Goal: Transaction & Acquisition: Purchase product/service

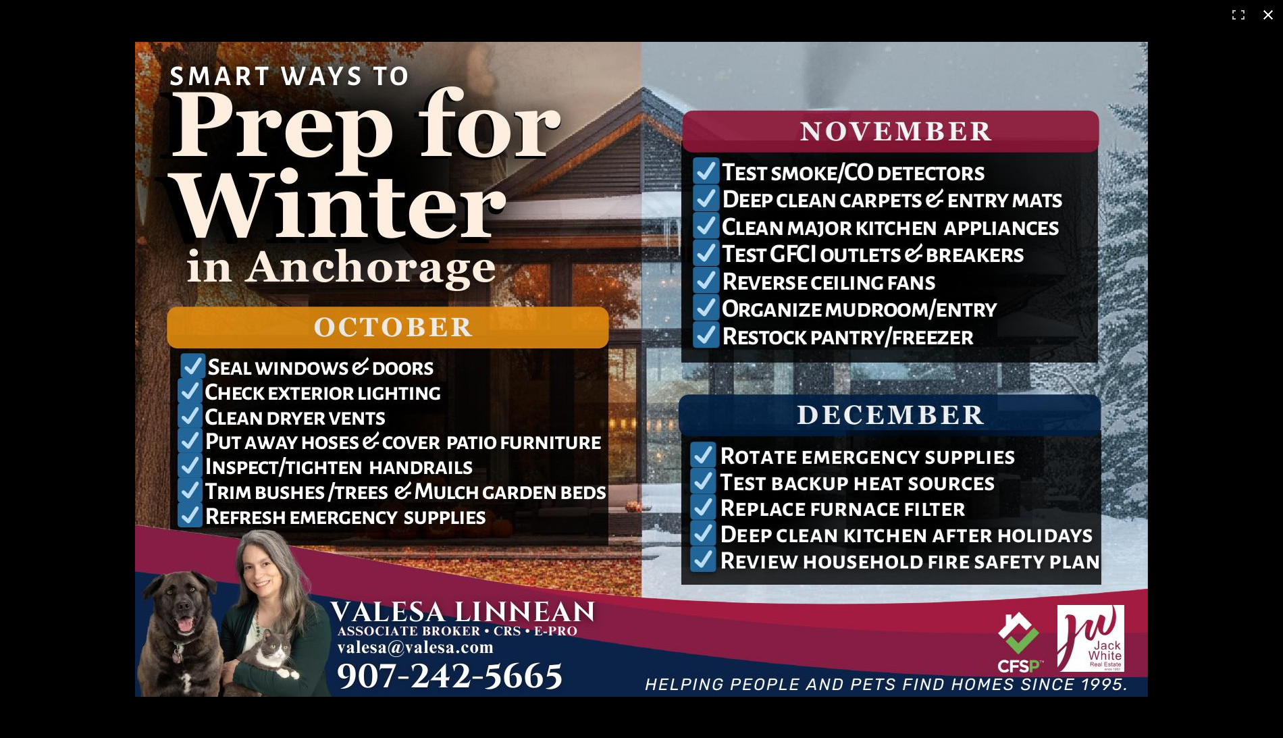
click at [1262, 18] on button at bounding box center [1268, 15] width 30 height 30
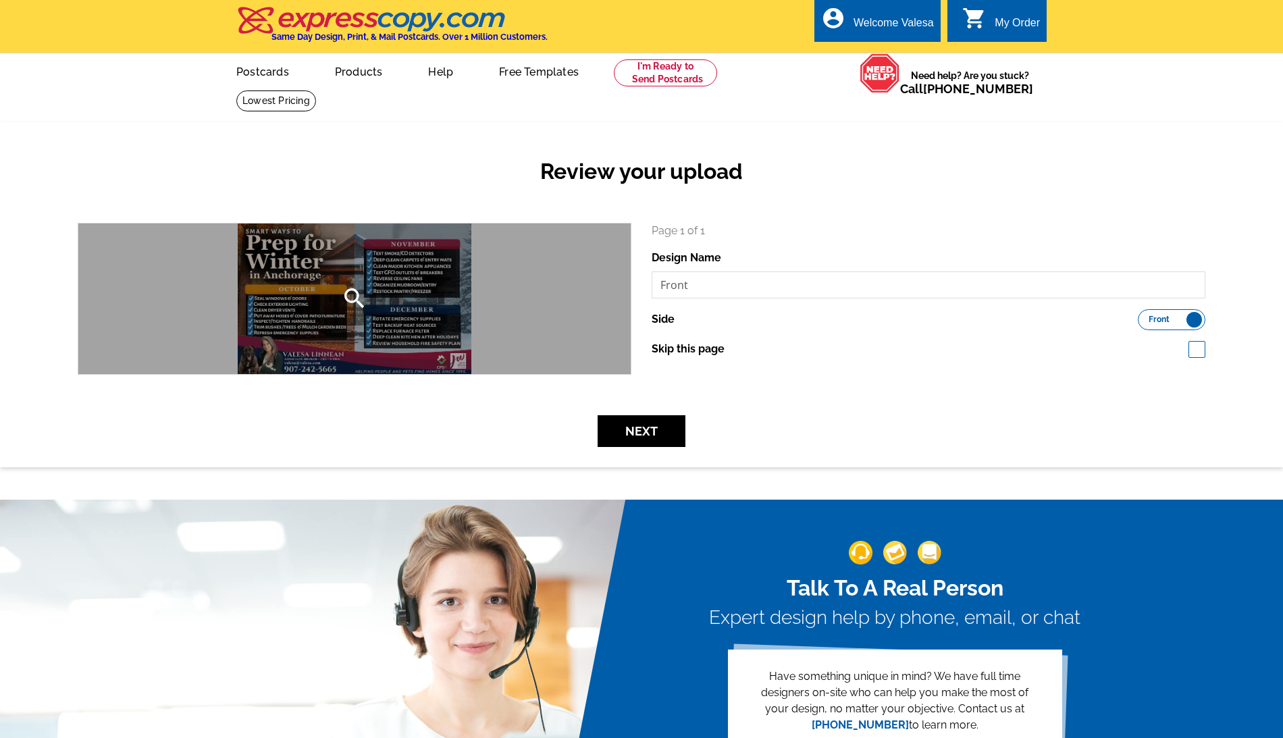
click at [539, 296] on div "search" at bounding box center [354, 299] width 552 height 151
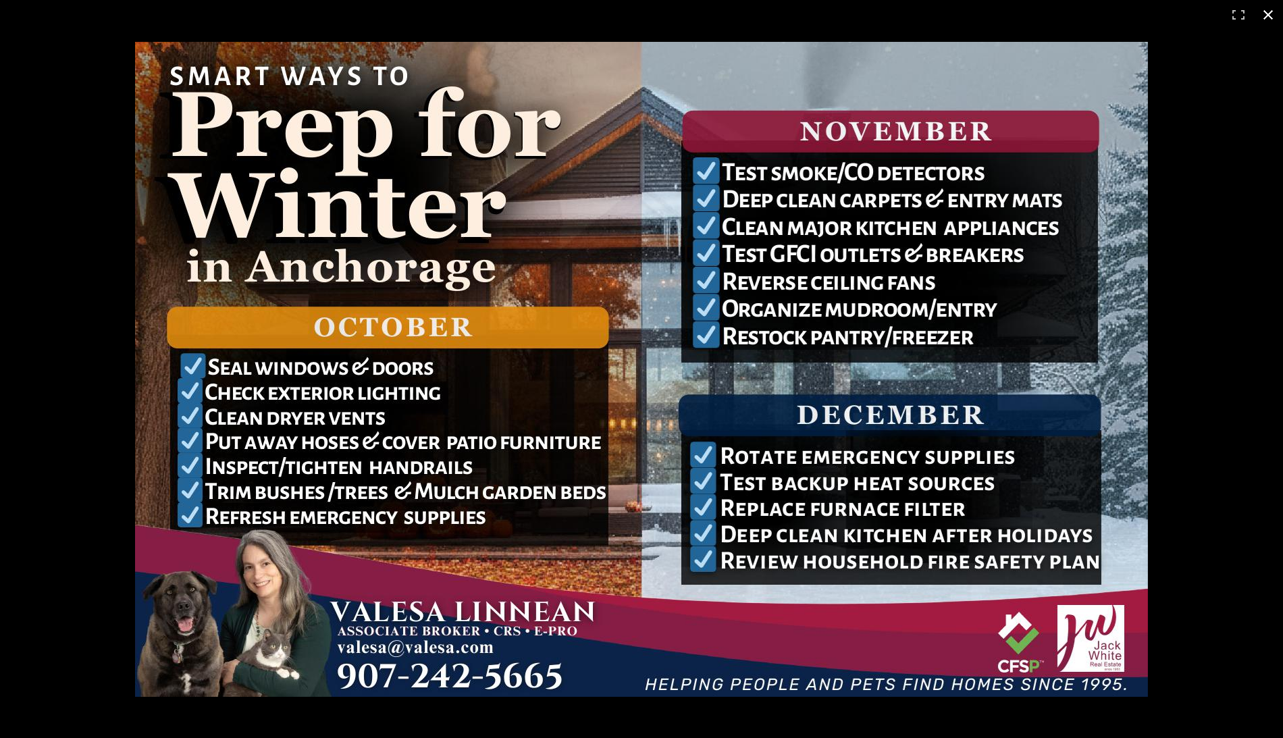
click at [1270, 5] on button at bounding box center [1268, 15] width 30 height 30
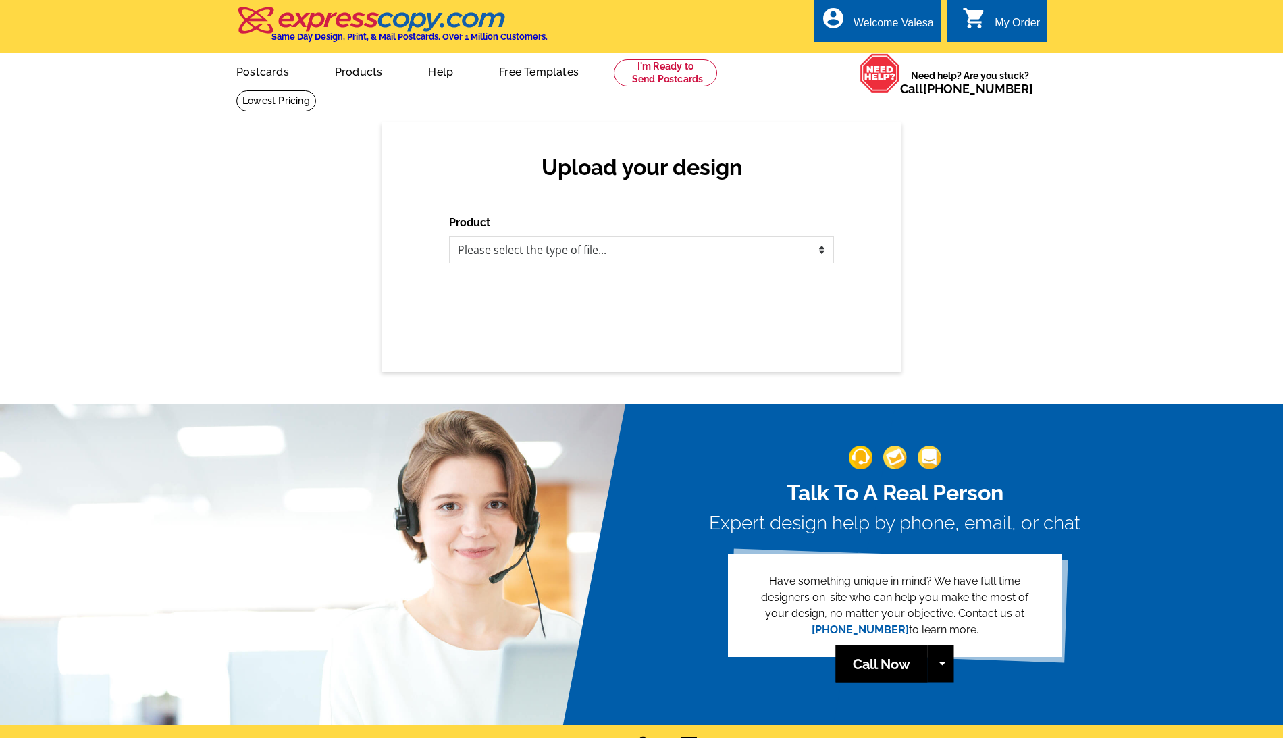
click at [632, 262] on div "Upload your design Product Please select the type of file... Postcards Business…" at bounding box center [642, 247] width 520 height 250
select select "1"
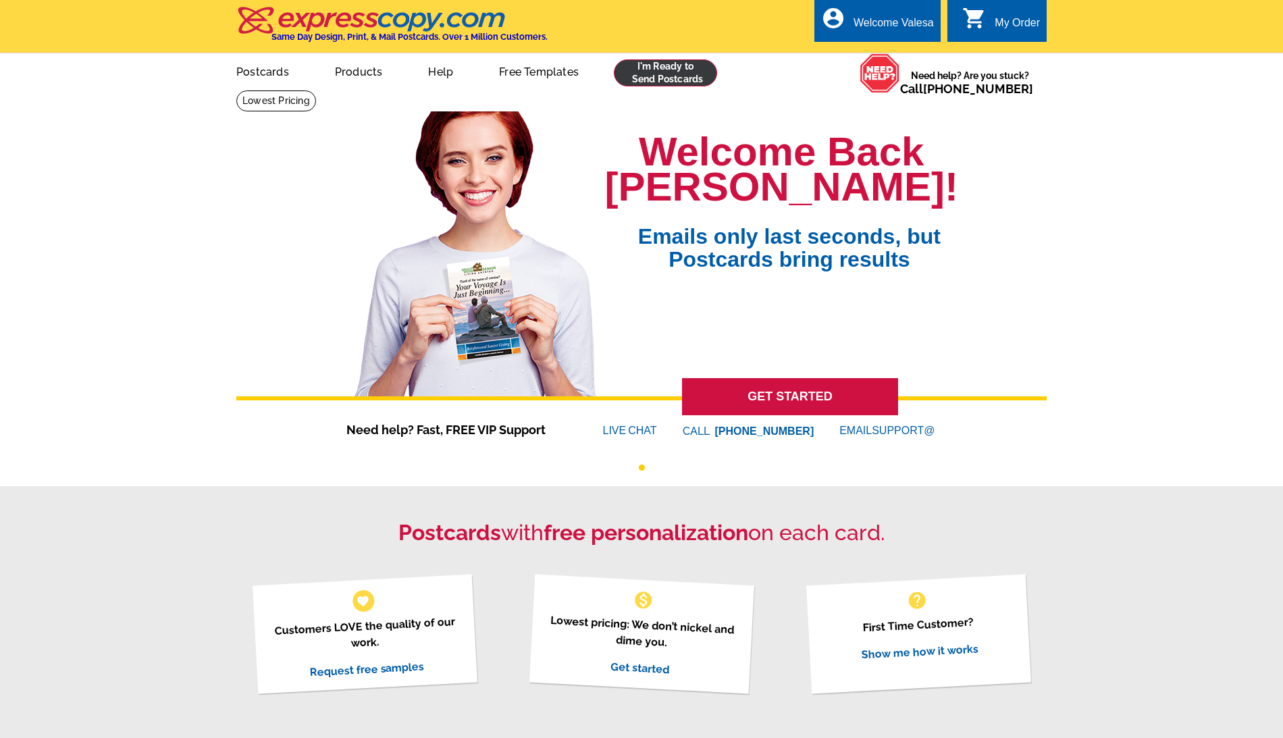
click at [681, 82] on link at bounding box center [665, 72] width 103 height 27
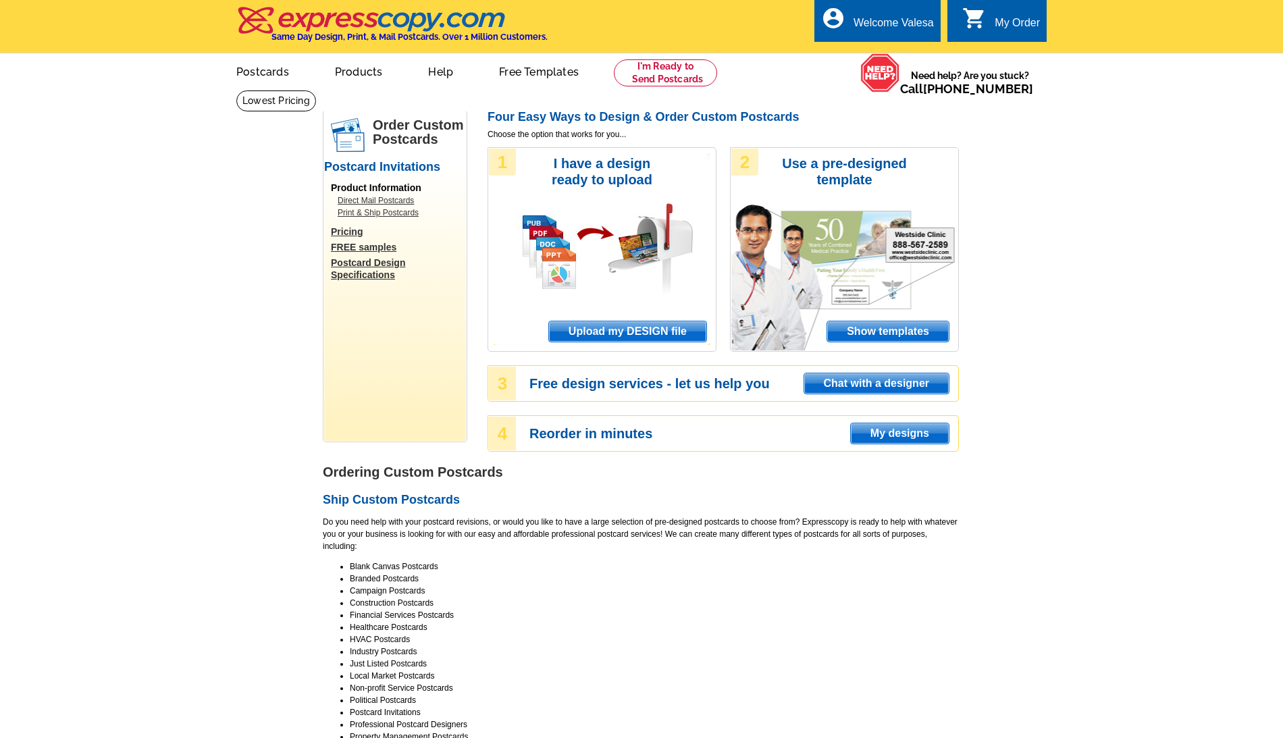
click at [648, 327] on span "Upload my DESIGN file" at bounding box center [627, 331] width 157 height 20
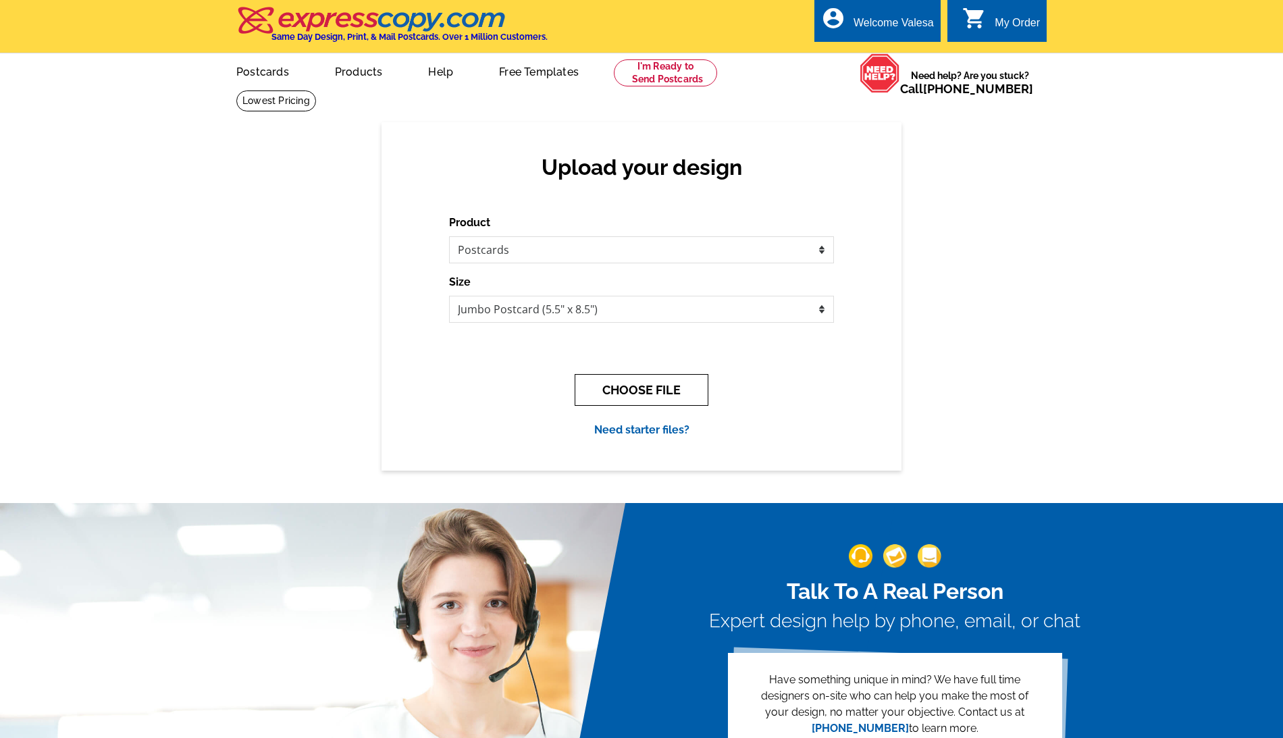
click at [644, 393] on button "CHOOSE FILE" at bounding box center [642, 390] width 134 height 32
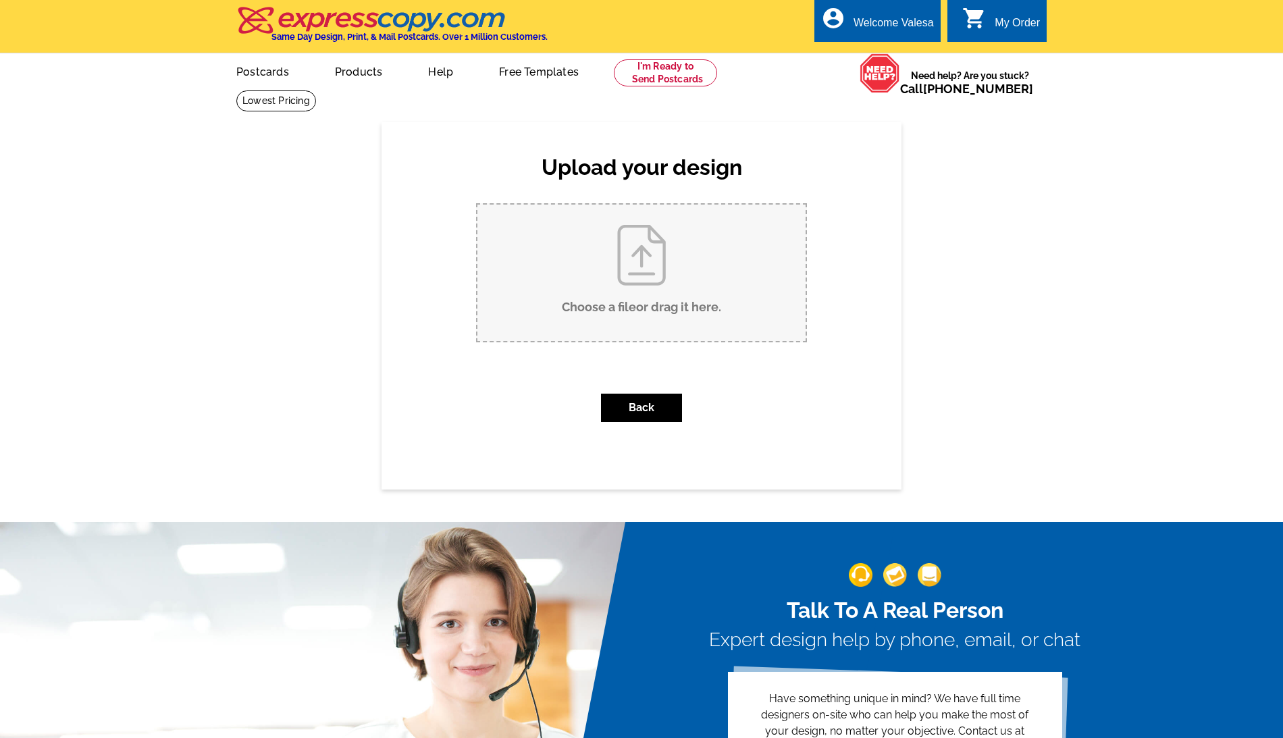
click at [652, 289] on input "Choose a file or drag it here ." at bounding box center [641, 273] width 328 height 136
type input "C:\fakepath\Front.pdf"
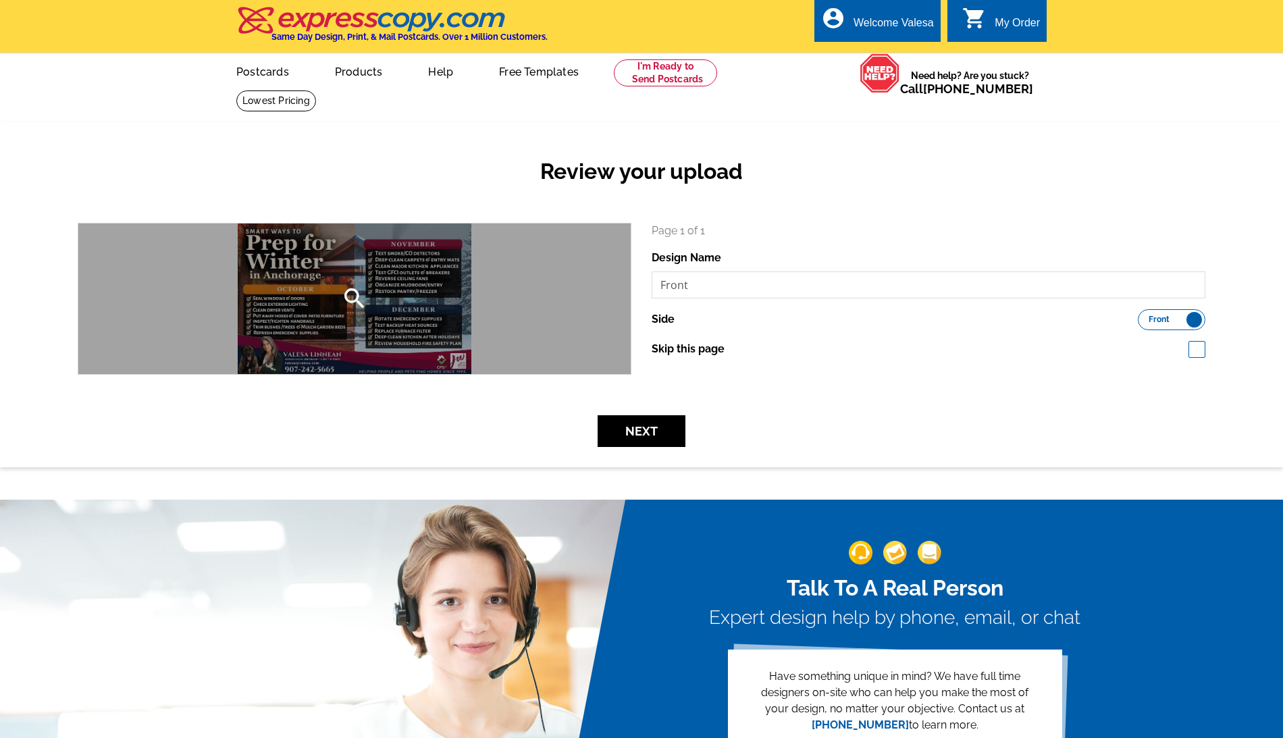
click at [505, 326] on div "search" at bounding box center [354, 299] width 552 height 151
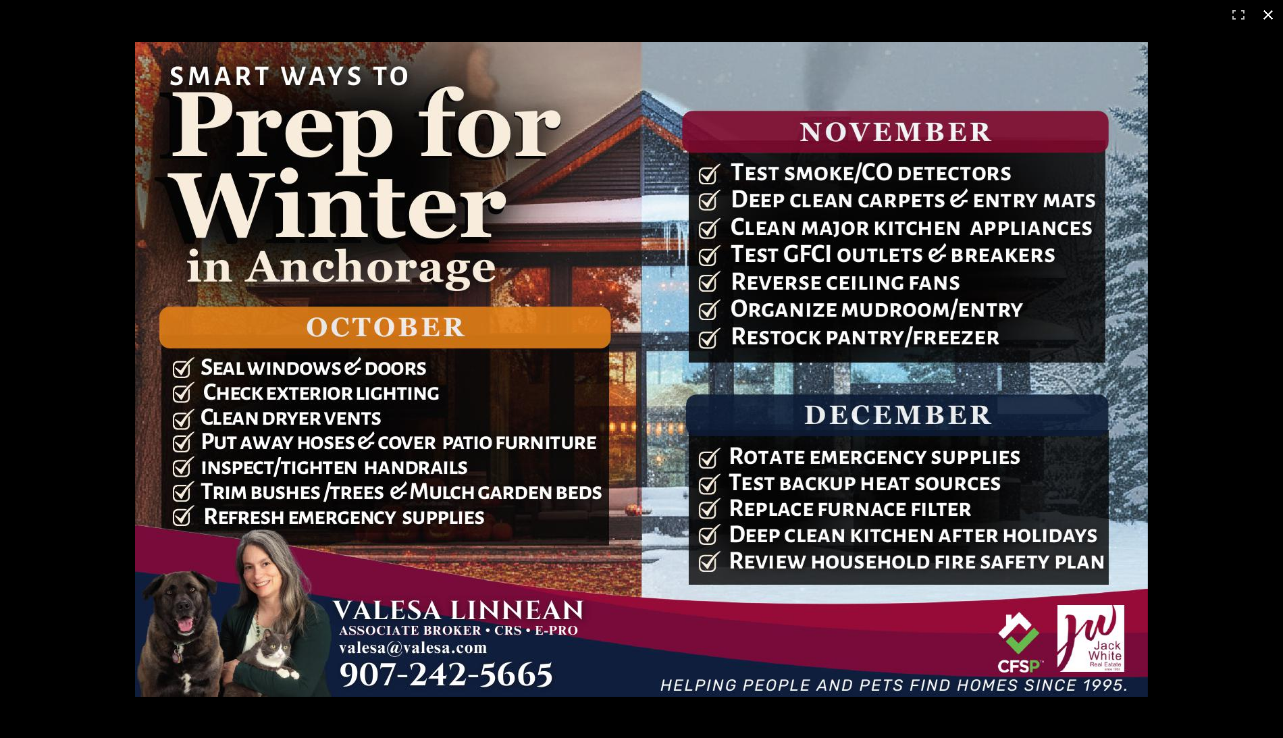
click at [1270, 16] on button at bounding box center [1268, 15] width 30 height 30
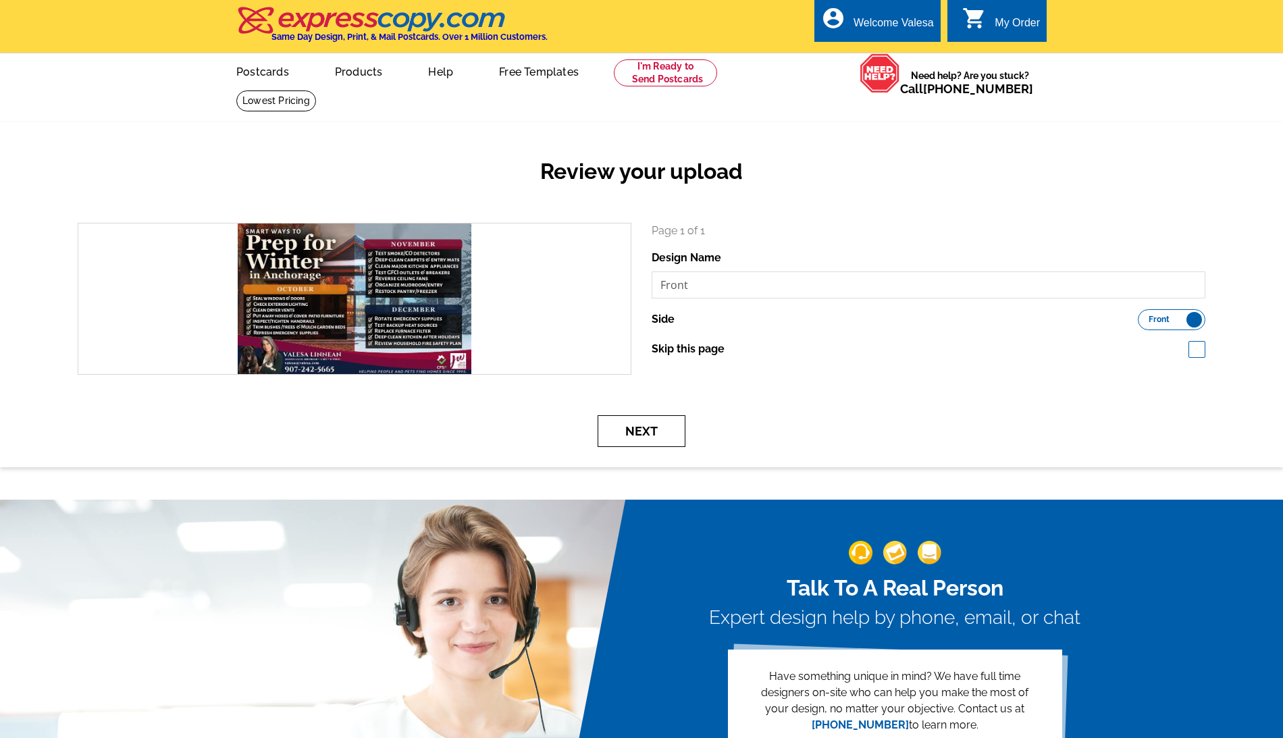
click at [617, 422] on button "Next" at bounding box center [642, 431] width 88 height 32
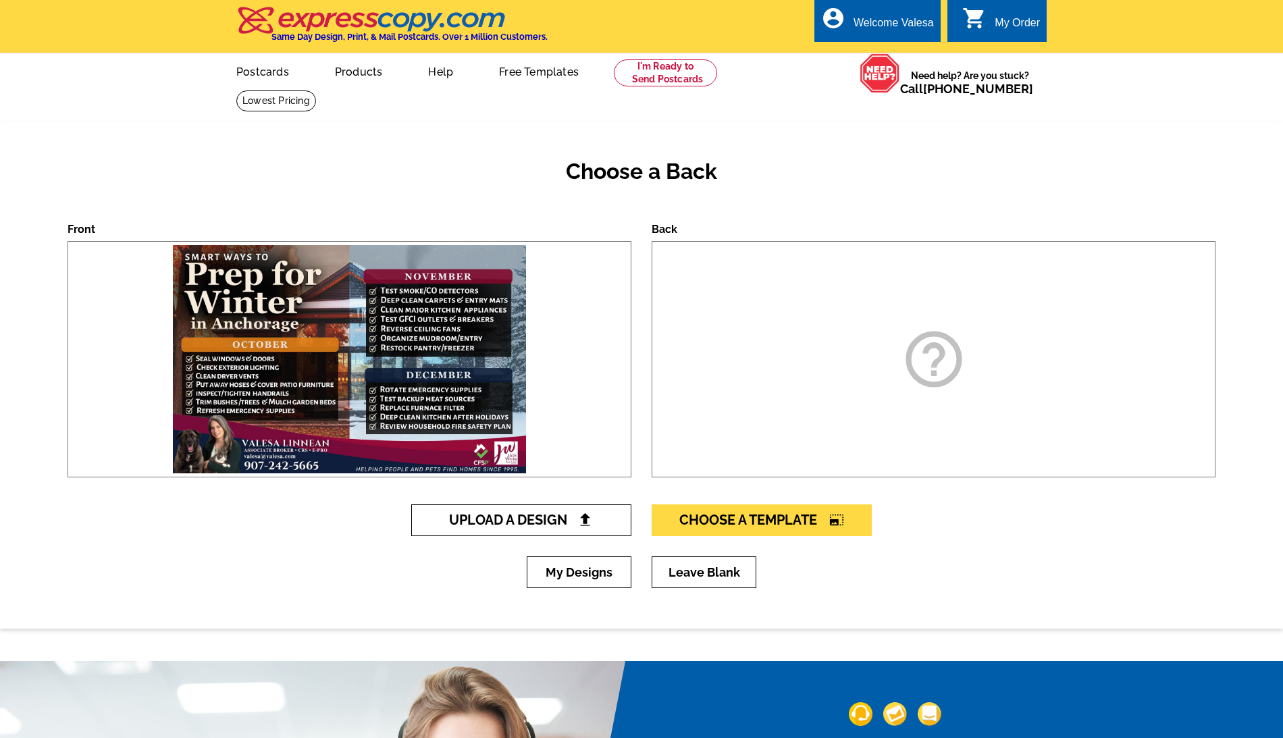
click at [579, 512] on span "Upload A Design" at bounding box center [521, 520] width 145 height 16
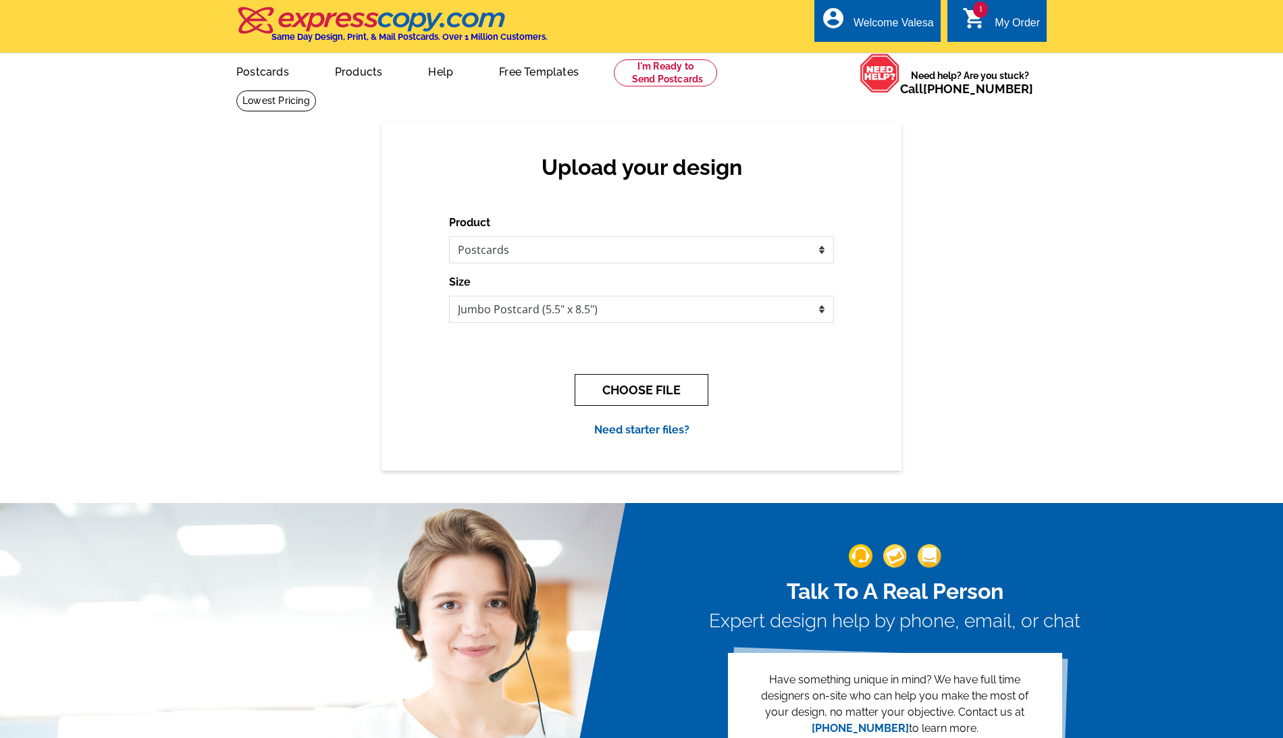
click at [632, 390] on button "CHOOSE FILE" at bounding box center [642, 390] width 134 height 32
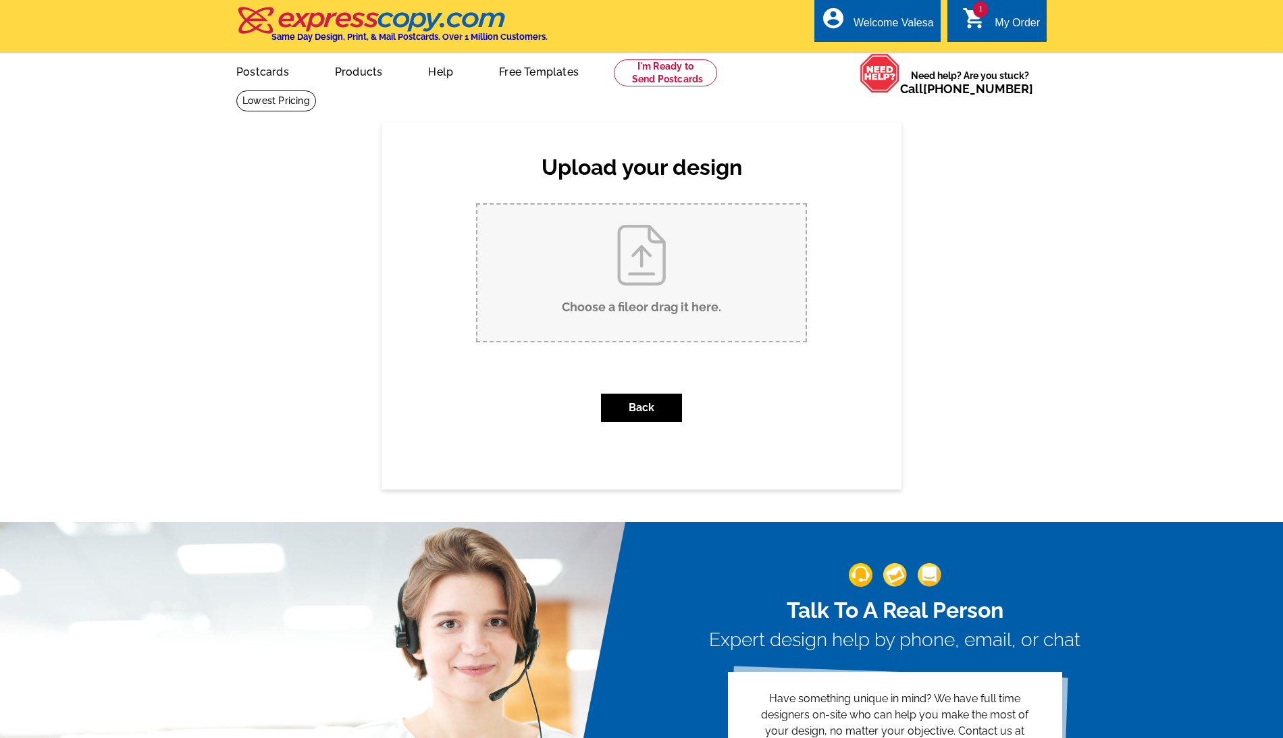
click at [628, 282] on input "Choose a file or drag it here ." at bounding box center [641, 273] width 328 height 136
type input "C:\fakepath\back.pdf"
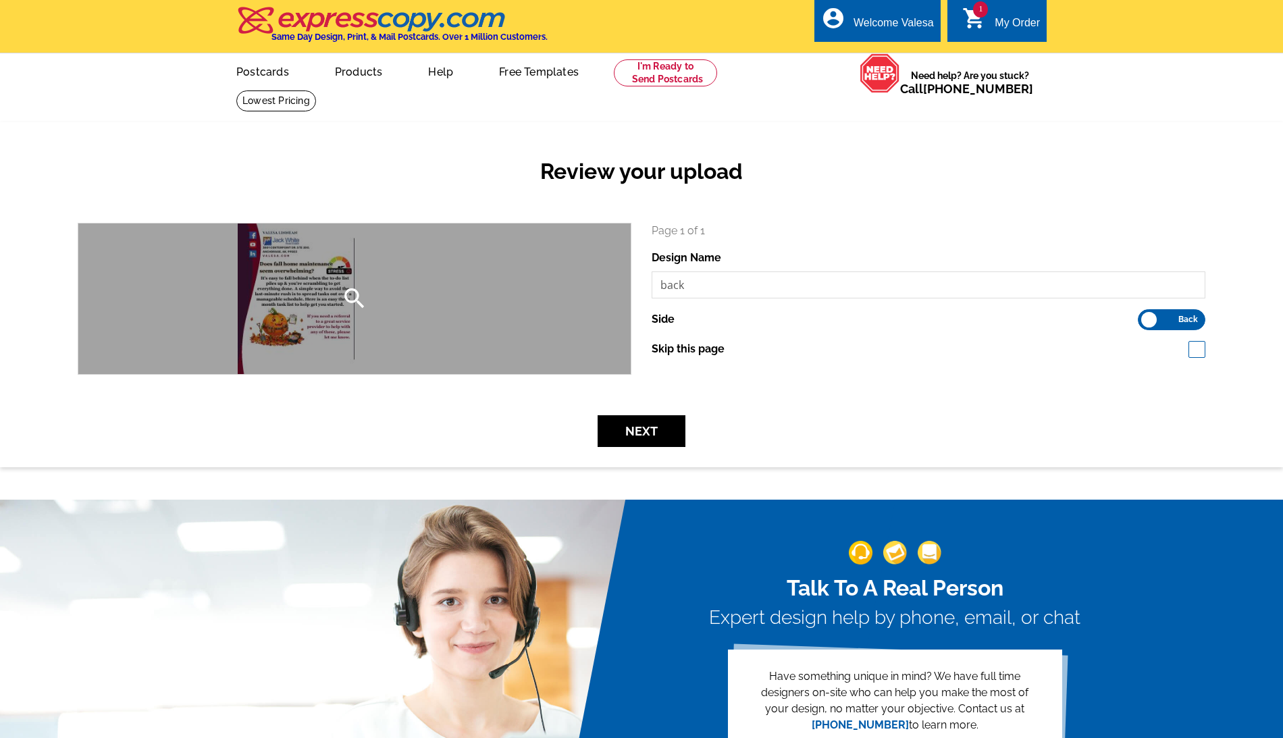
click at [347, 298] on icon "search" at bounding box center [354, 298] width 27 height 27
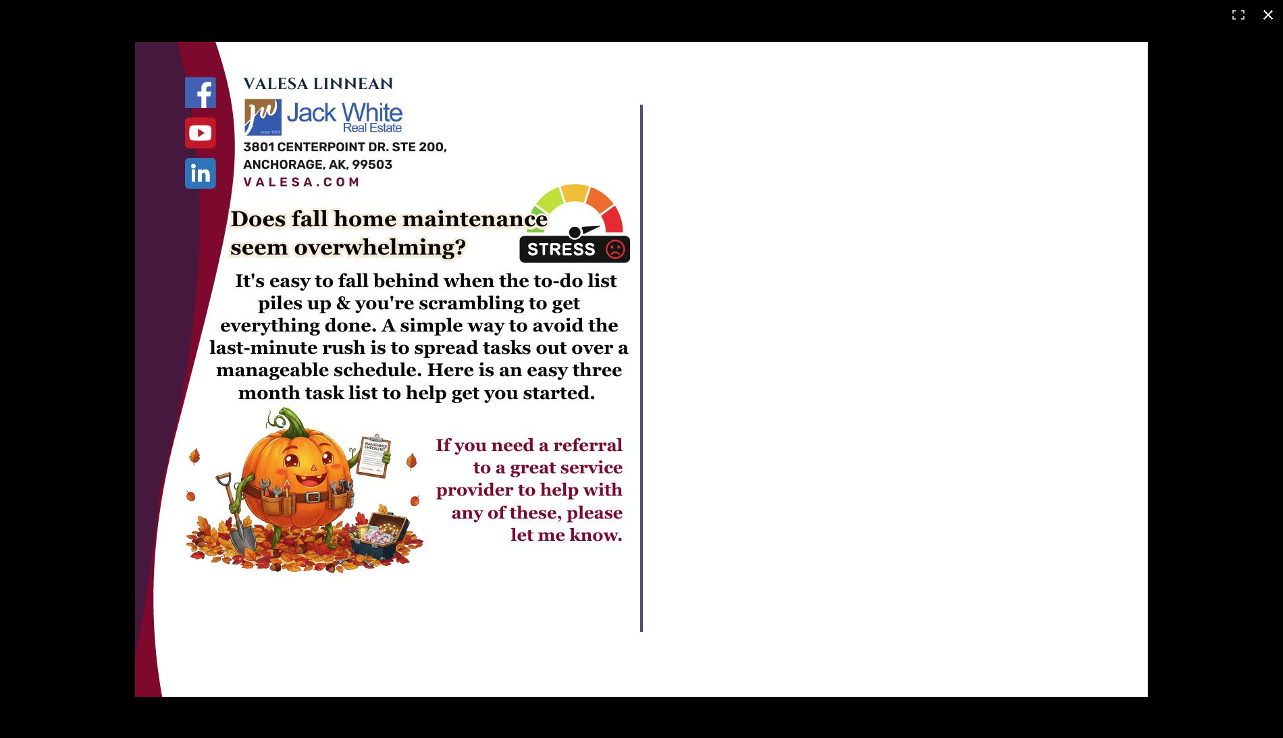
click at [1263, 16] on button at bounding box center [1268, 15] width 30 height 30
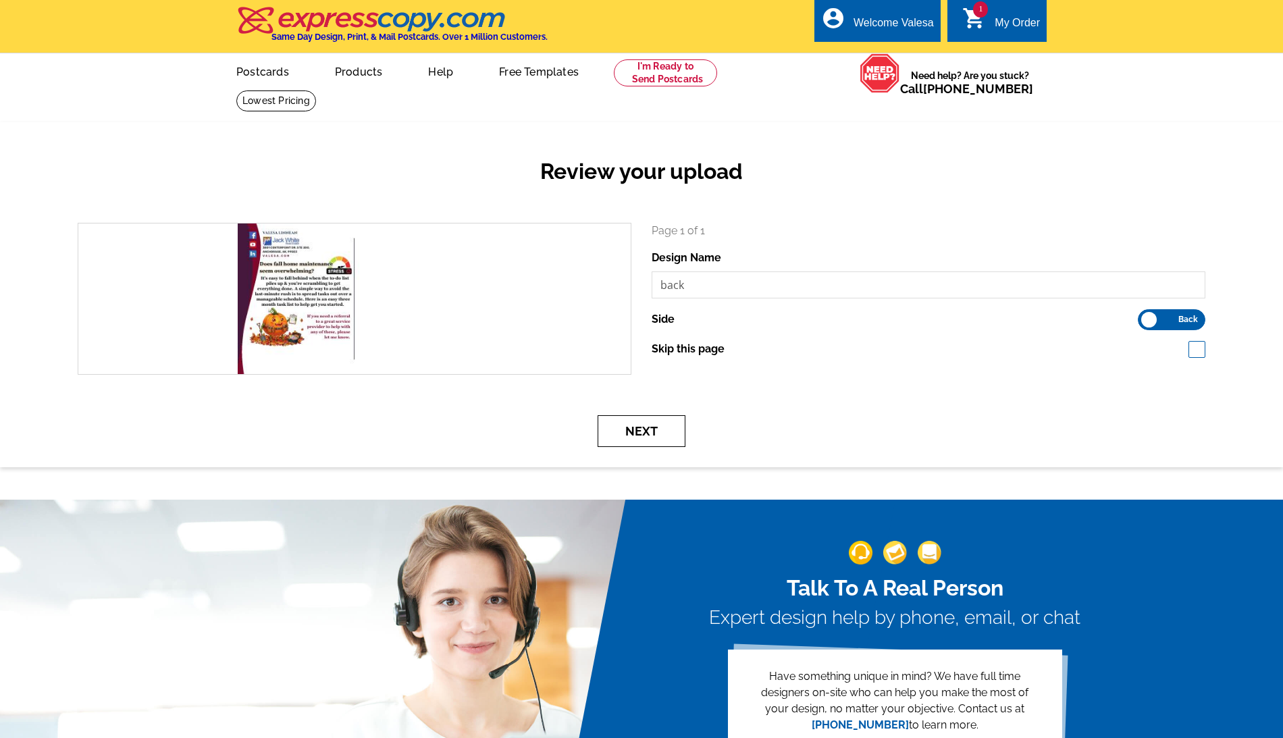
click at [662, 427] on button "Next" at bounding box center [642, 431] width 88 height 32
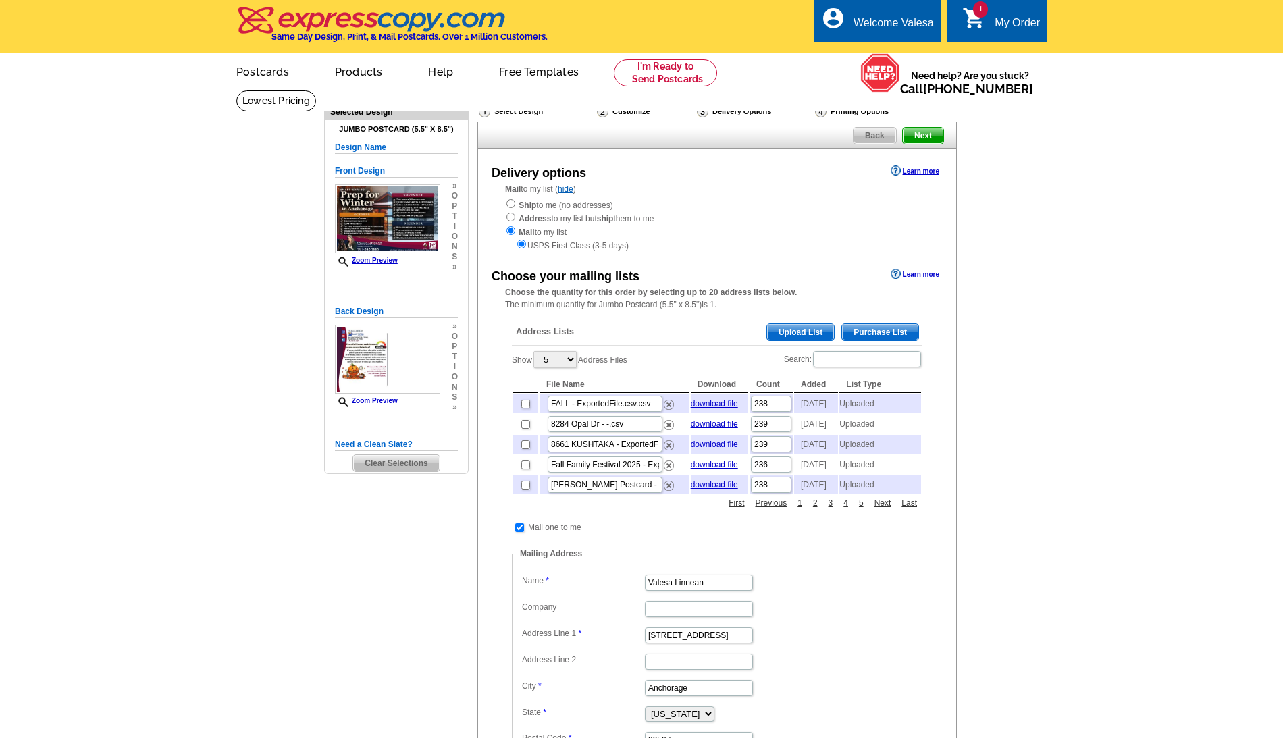
click at [790, 324] on span "Upload List" at bounding box center [800, 332] width 67 height 16
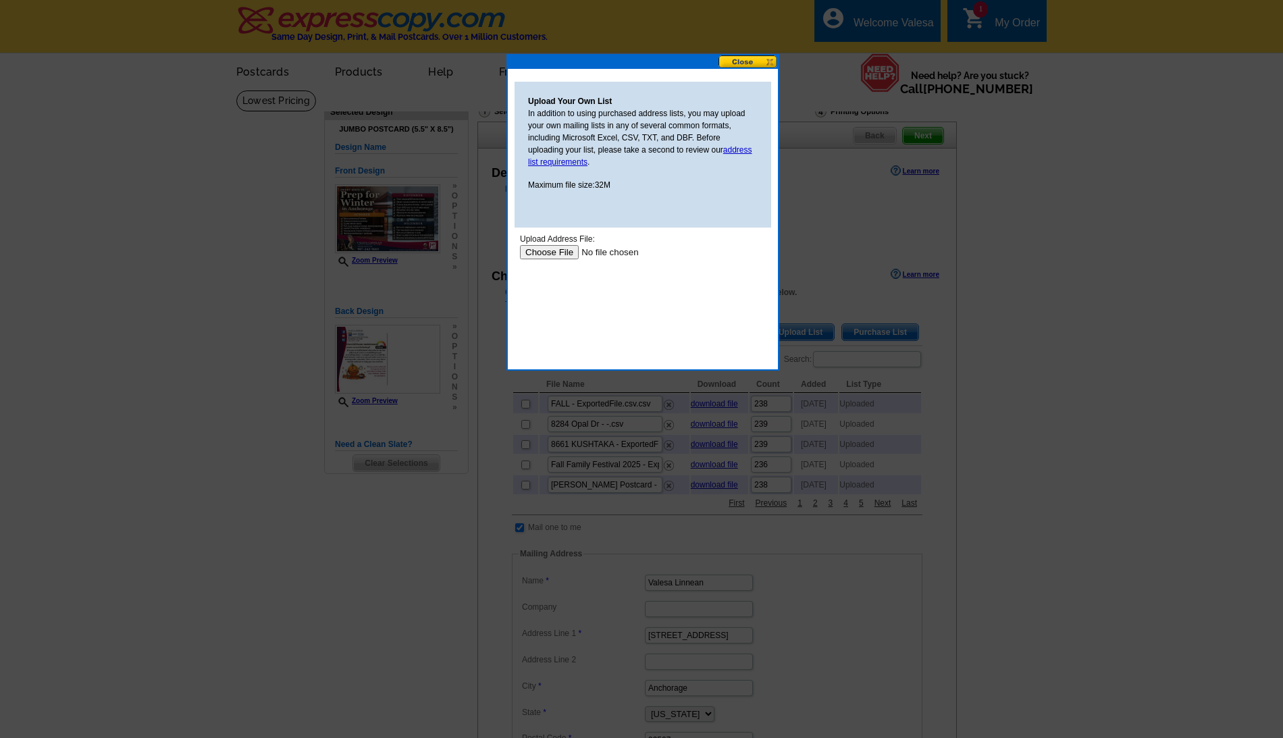
click at [551, 250] on input "file" at bounding box center [605, 252] width 171 height 14
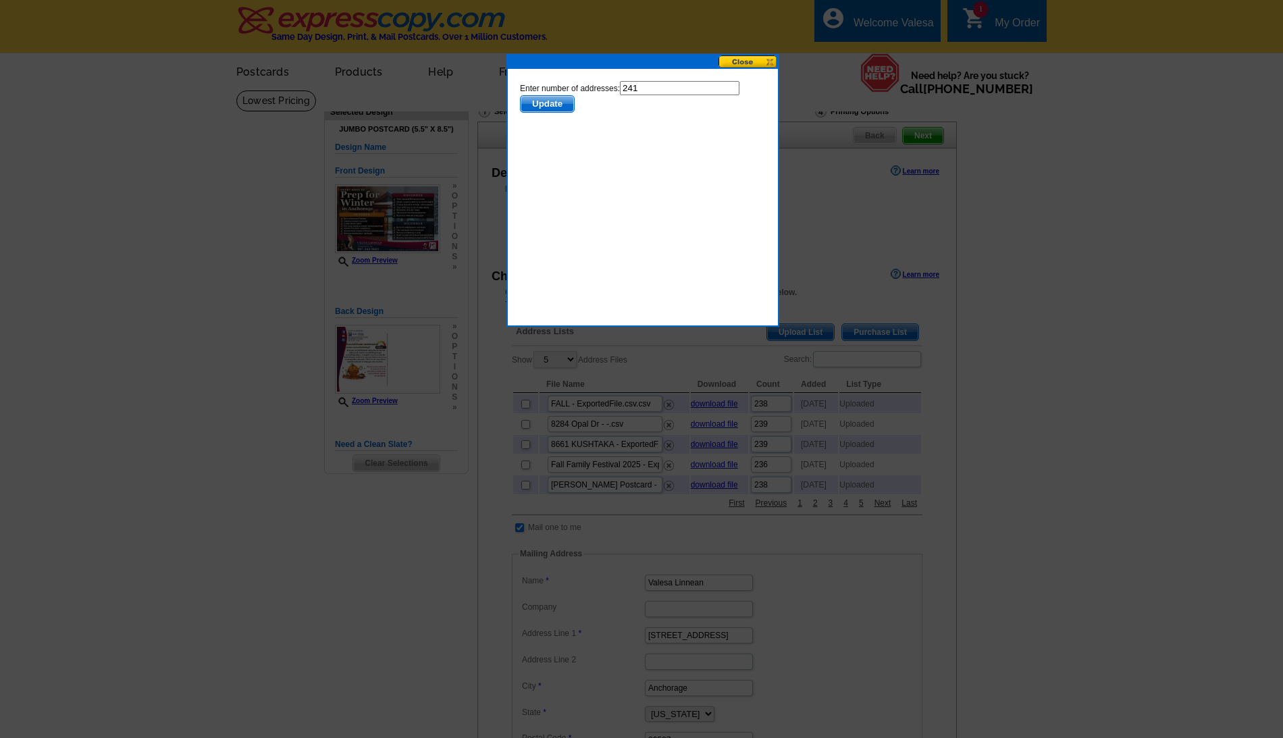
click at [650, 82] on input "241" at bounding box center [680, 88] width 120 height 14
click at [650, 84] on input "241" at bounding box center [680, 88] width 120 height 14
type input "240"
click at [565, 104] on span "Update" at bounding box center [547, 104] width 53 height 16
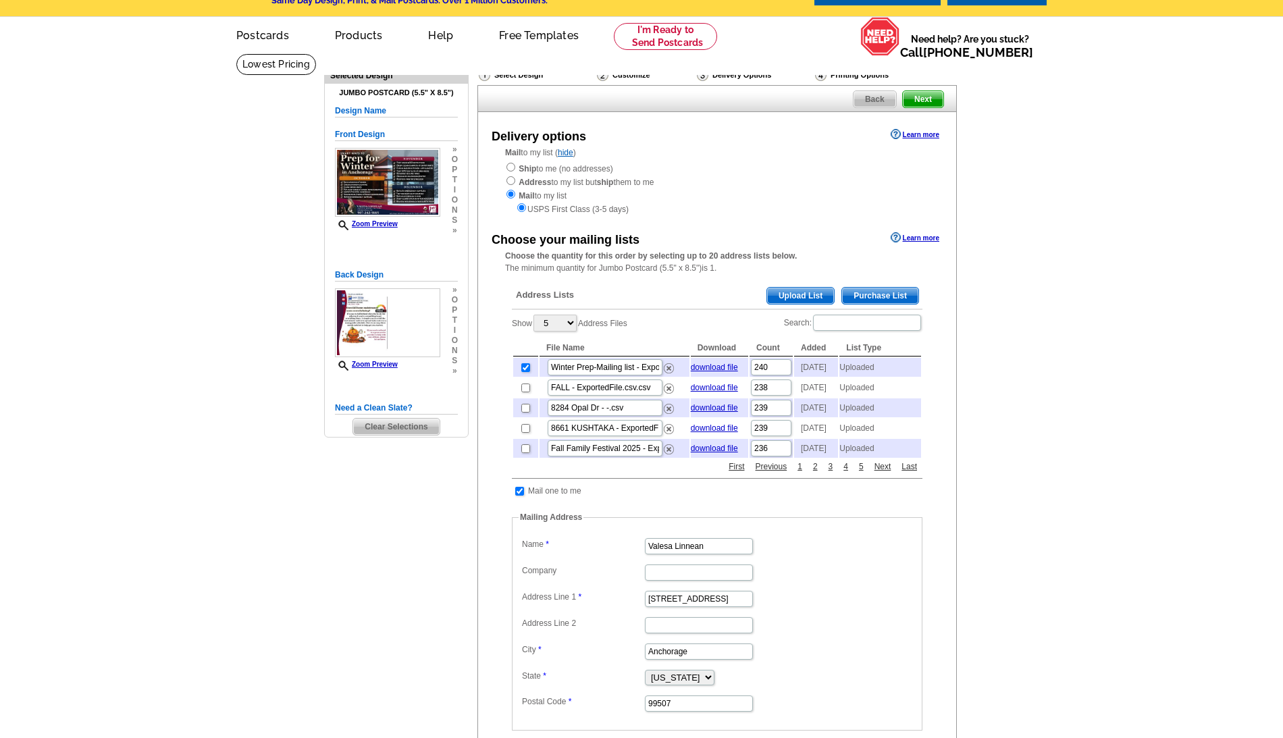
scroll to position [63, 0]
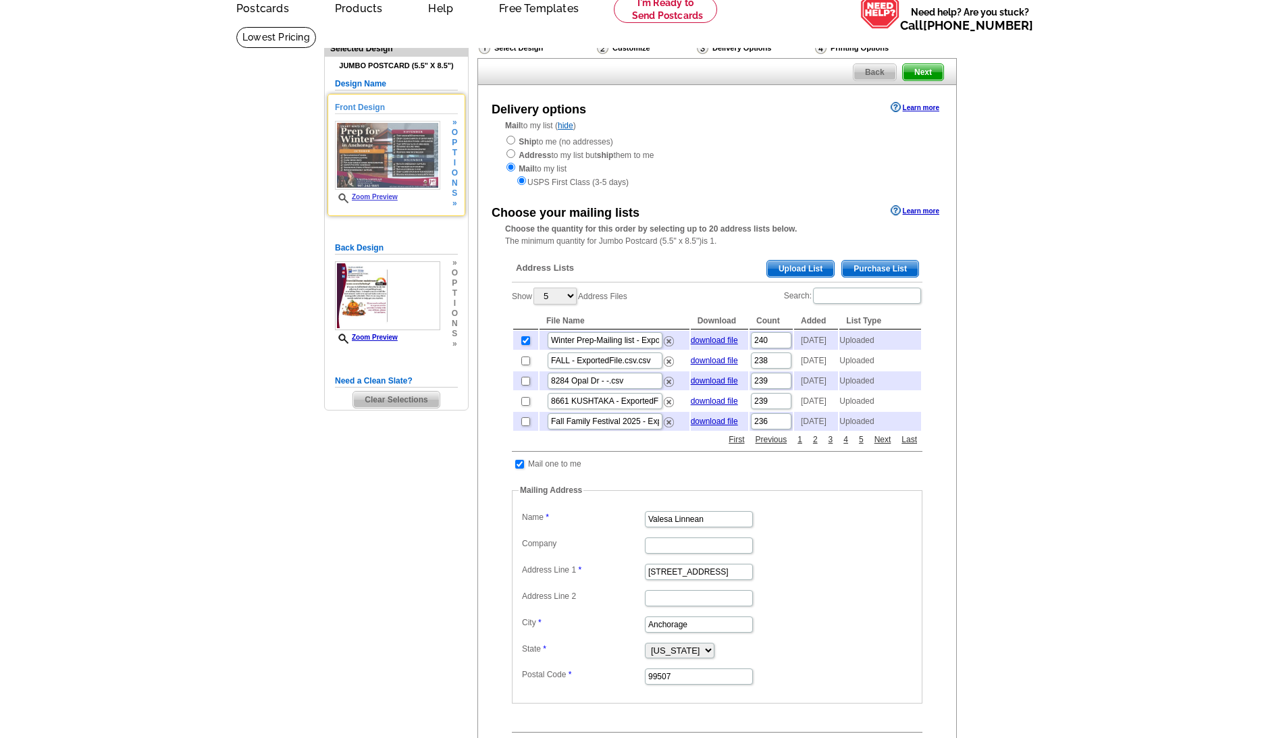
click at [390, 155] on img at bounding box center [387, 156] width 105 height 70
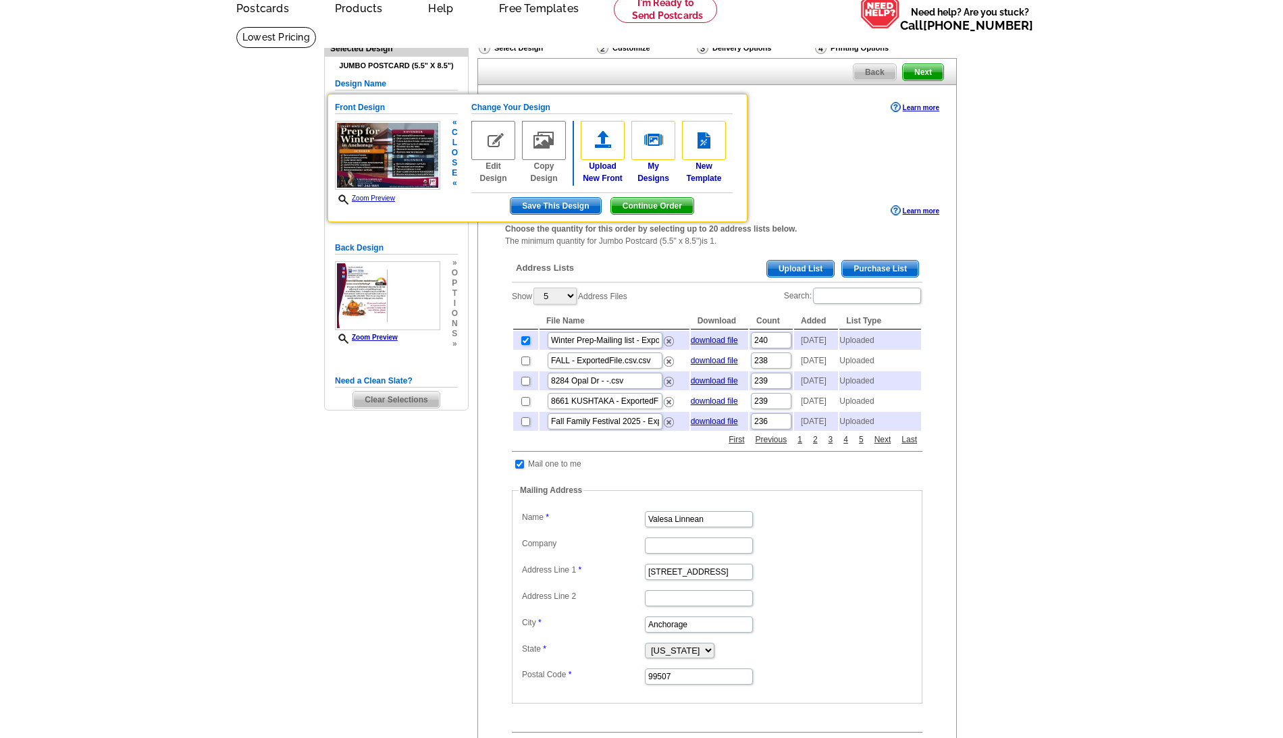
click at [365, 202] on link "Zoom Preview" at bounding box center [365, 198] width 60 height 7
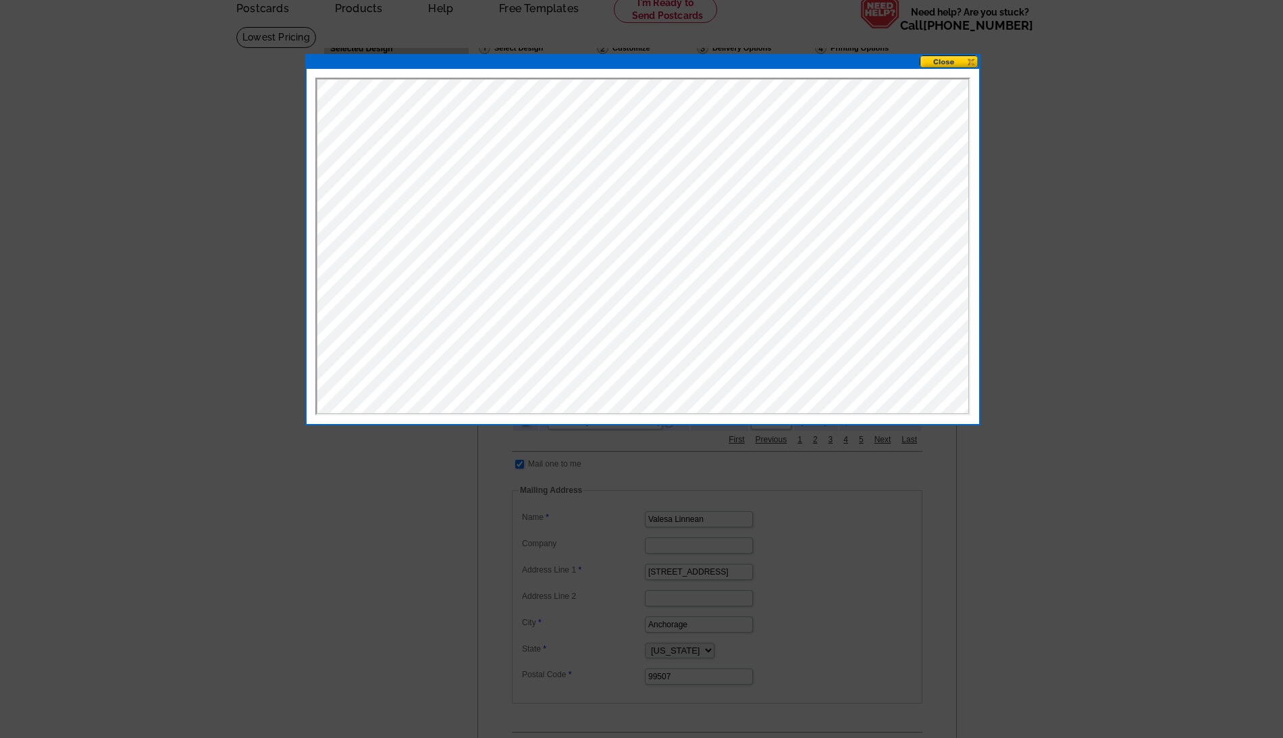
scroll to position [0, 0]
click at [960, 57] on button at bounding box center [949, 61] width 59 height 13
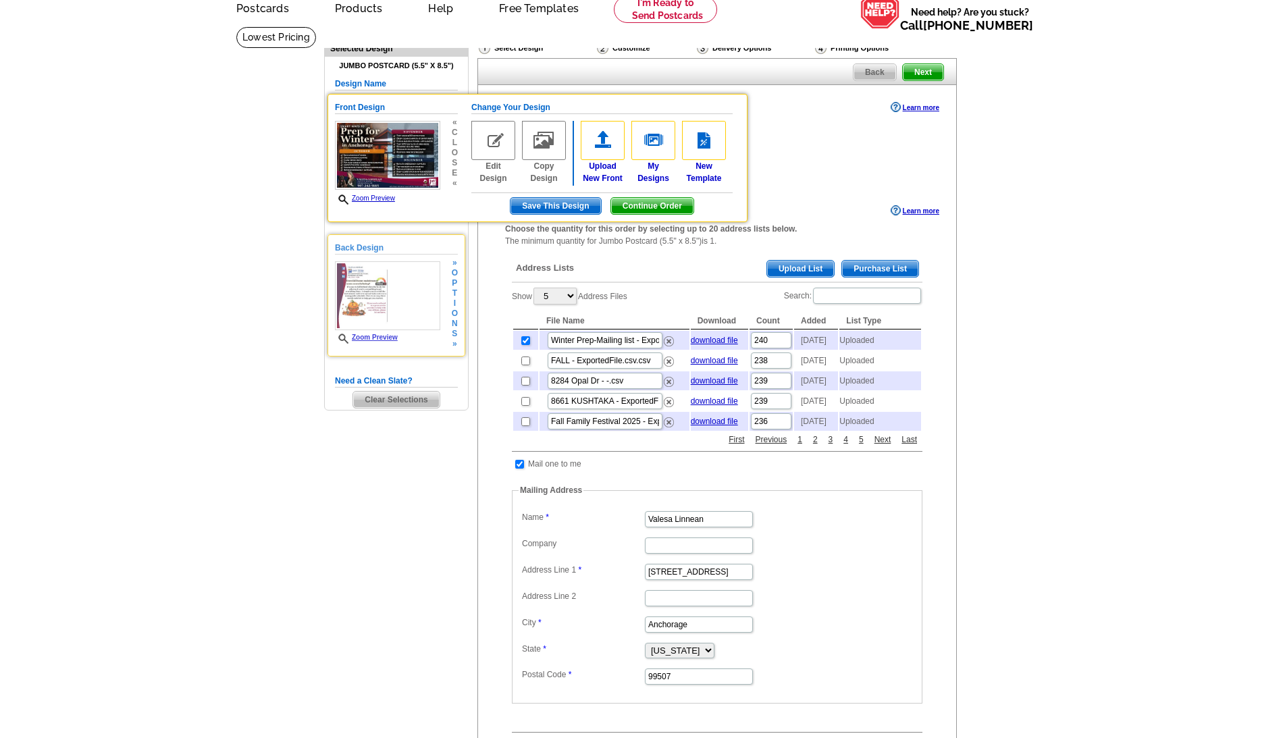
click at [390, 344] on span "Zoom Preview" at bounding box center [387, 339] width 105 height 10
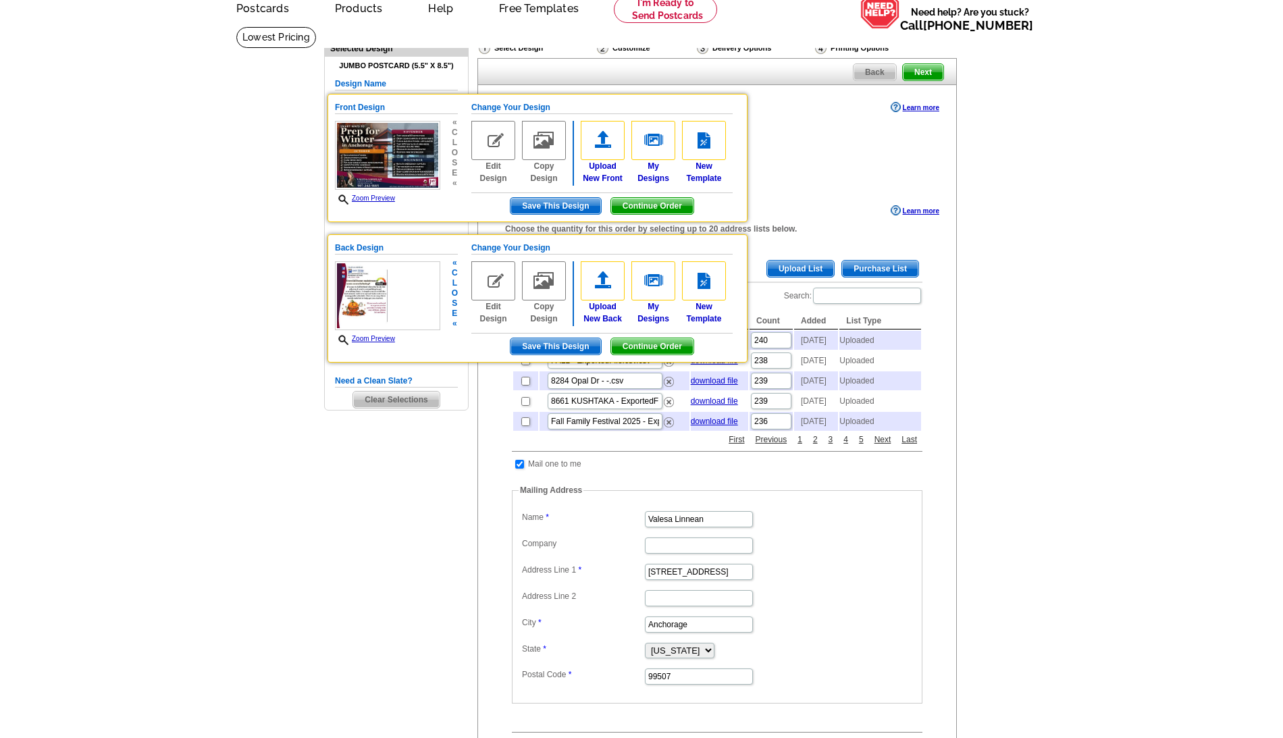
click at [390, 342] on link "Zoom Preview" at bounding box center [365, 338] width 60 height 7
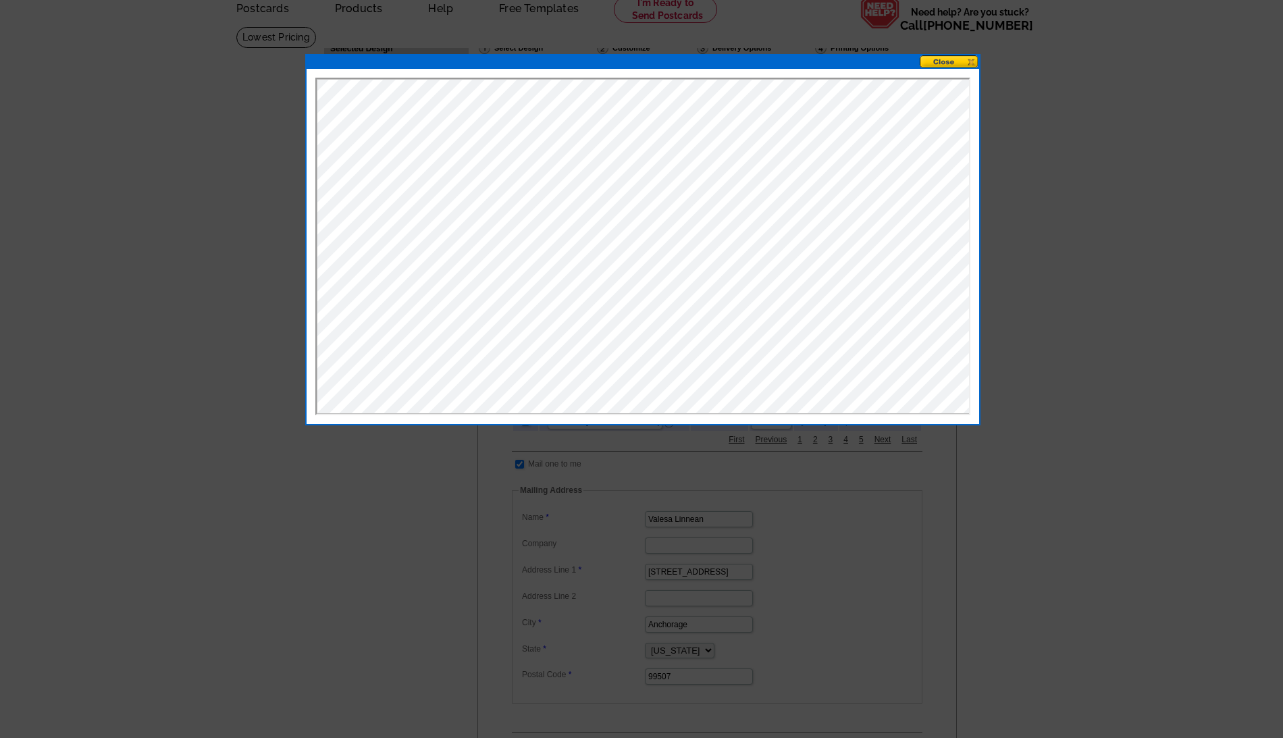
click at [937, 63] on button at bounding box center [949, 61] width 59 height 13
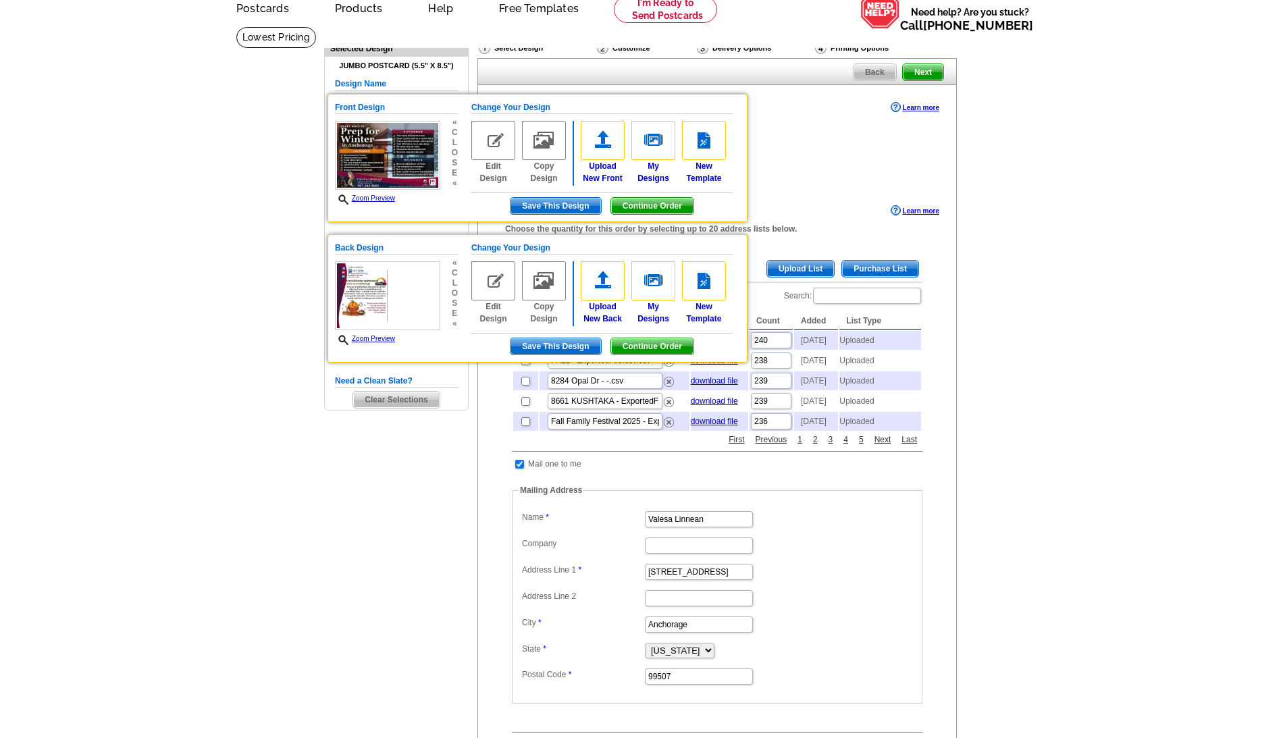
click at [891, 175] on div "USPS First Class (3-5 days)" at bounding box center [717, 182] width 424 height 14
click at [833, 150] on div "Ship to me (no addresses) Address to my list but ship them to me Mail to my lis…" at bounding box center [717, 161] width 424 height 54
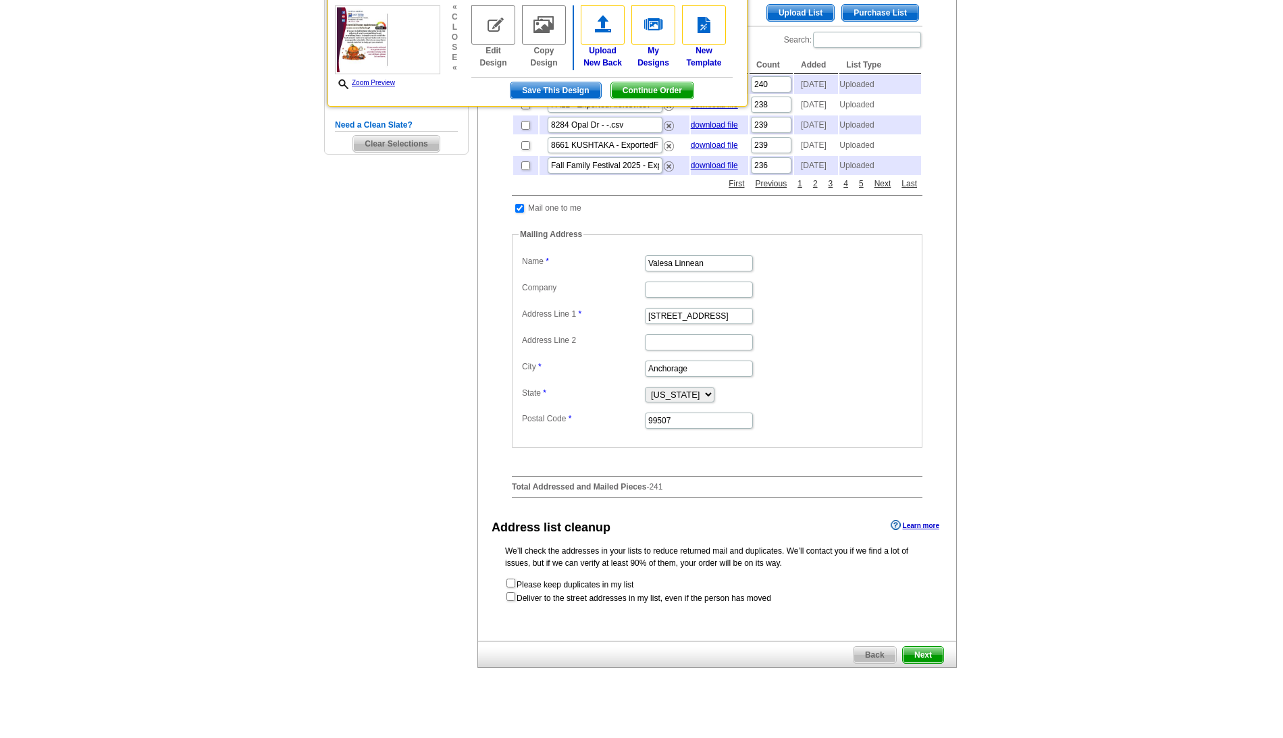
scroll to position [323, 0]
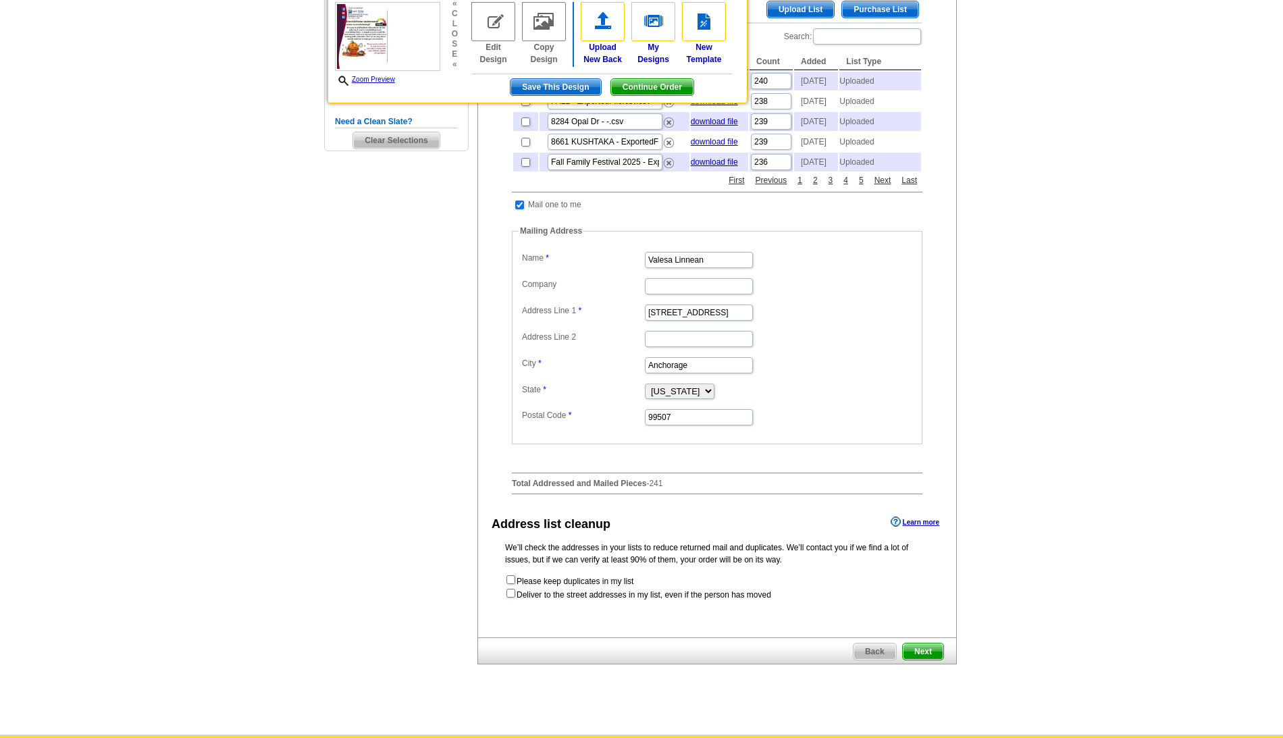
click at [916, 660] on span "Next" at bounding box center [923, 652] width 41 height 16
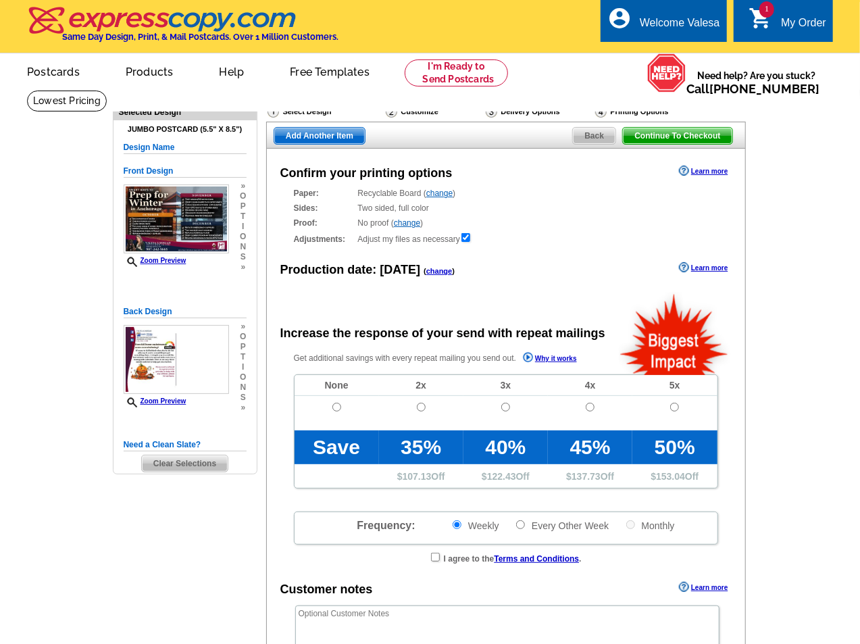
radio input "false"
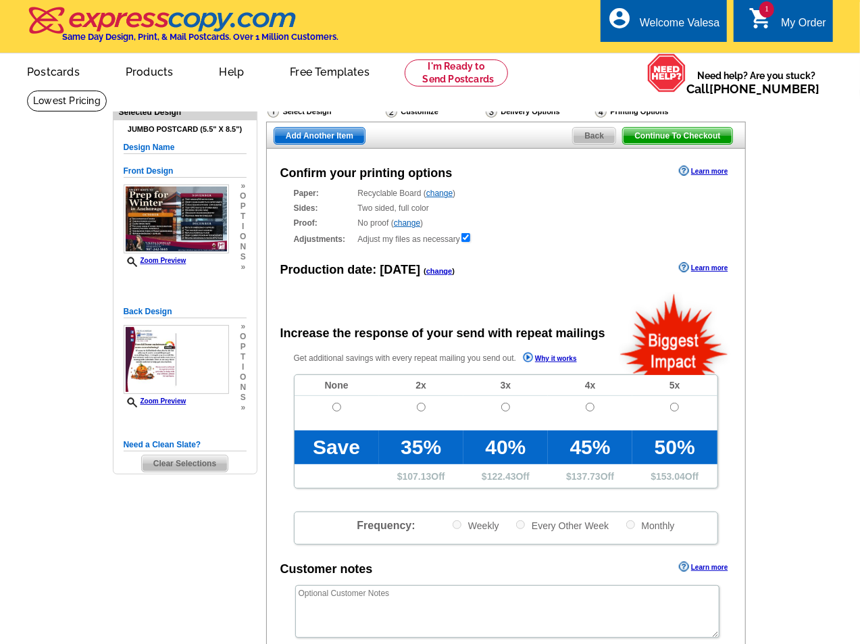
click at [339, 403] on input "radio" at bounding box center [336, 407] width 9 height 9
radio input "true"
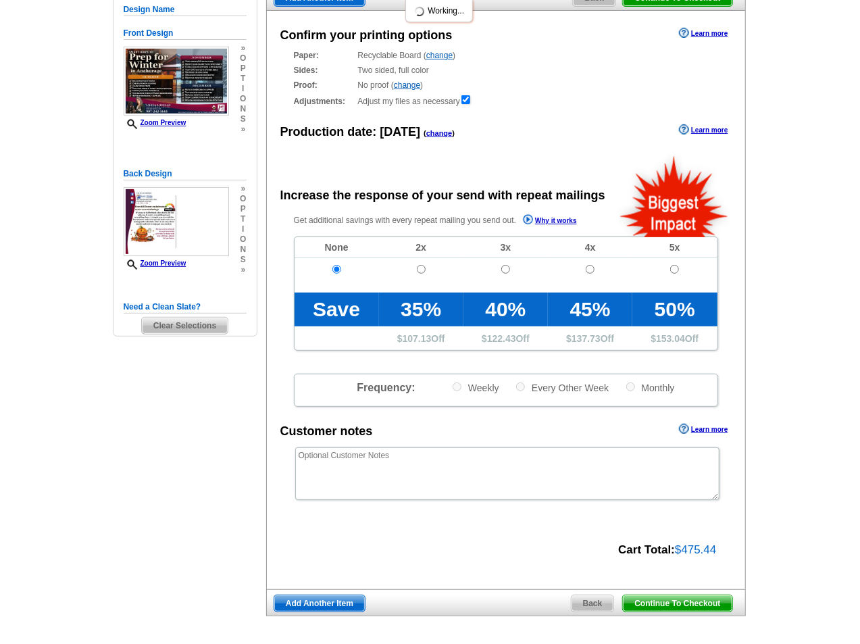
scroll to position [265, 0]
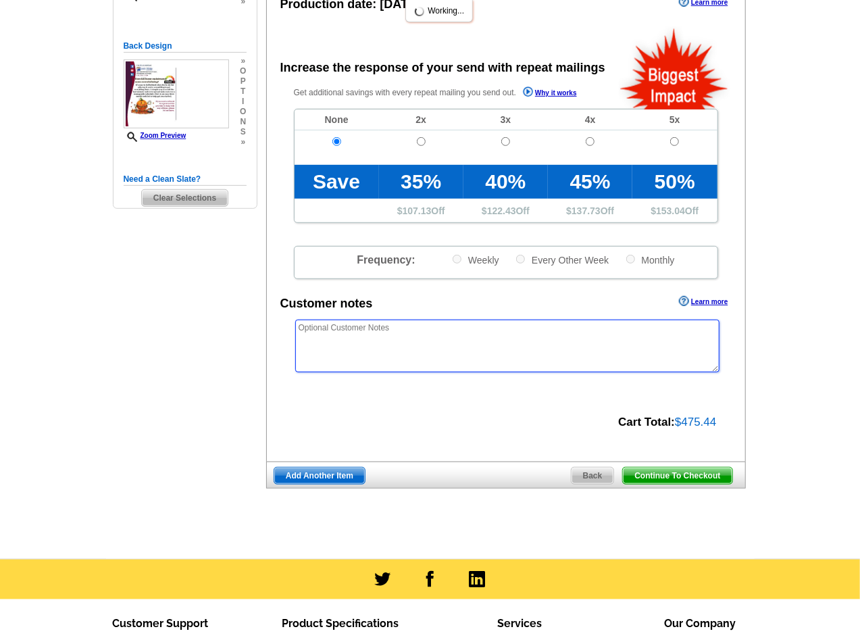
click at [441, 339] on textarea at bounding box center [507, 345] width 424 height 53
paste textarea "Please make this a bleed as long as no text is cut off."
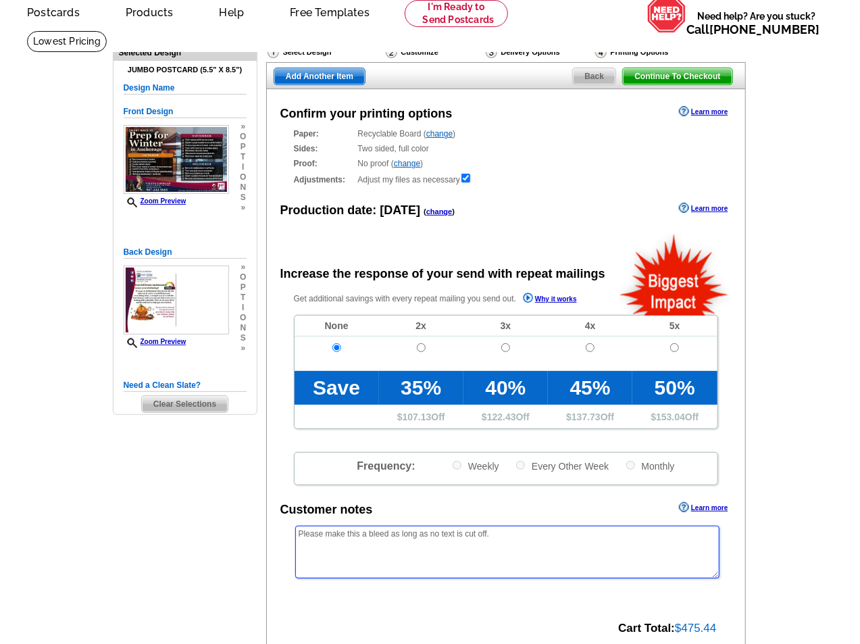
scroll to position [99, 0]
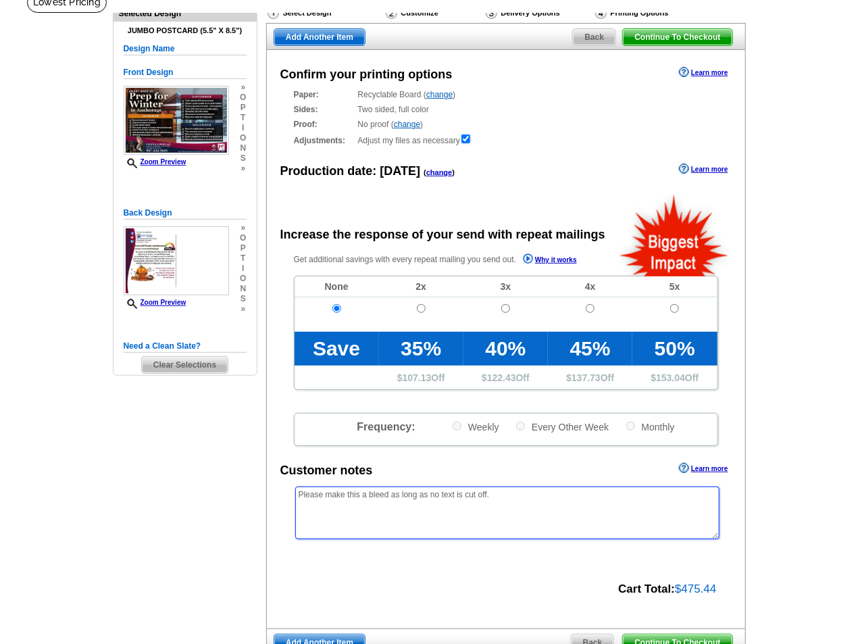
type textarea "Please make this a bleed as long as no text is cut off."
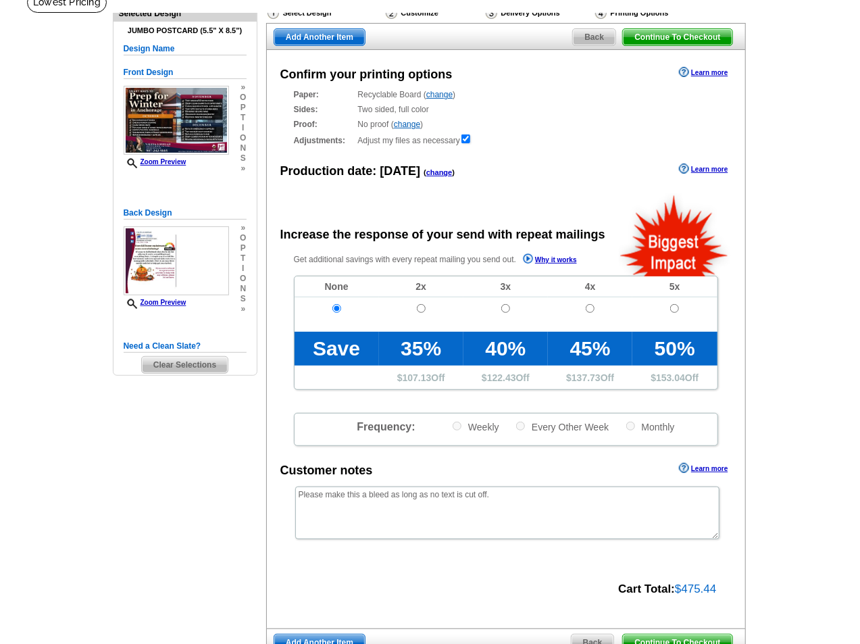
click at [673, 634] on span "Continue To Checkout" at bounding box center [677, 642] width 109 height 16
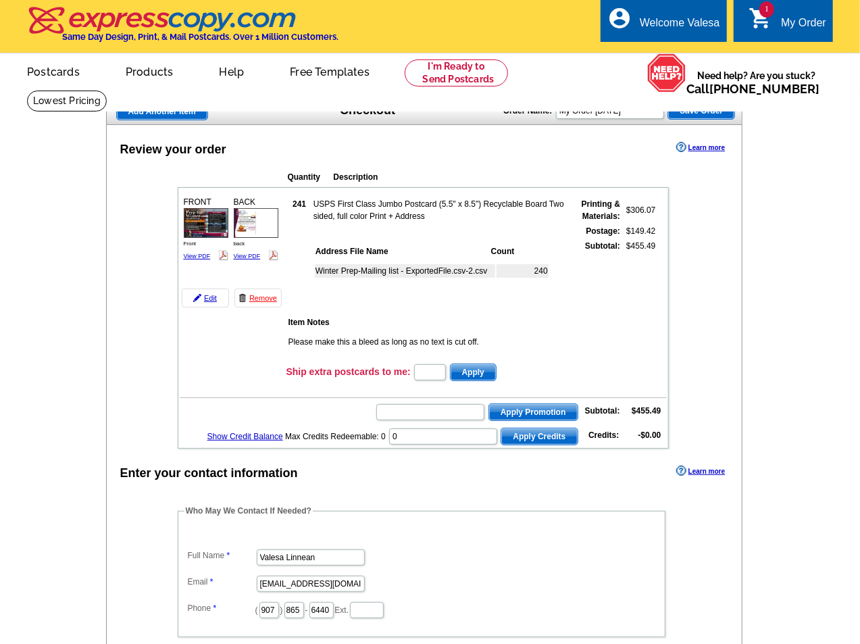
scroll to position [93, 0]
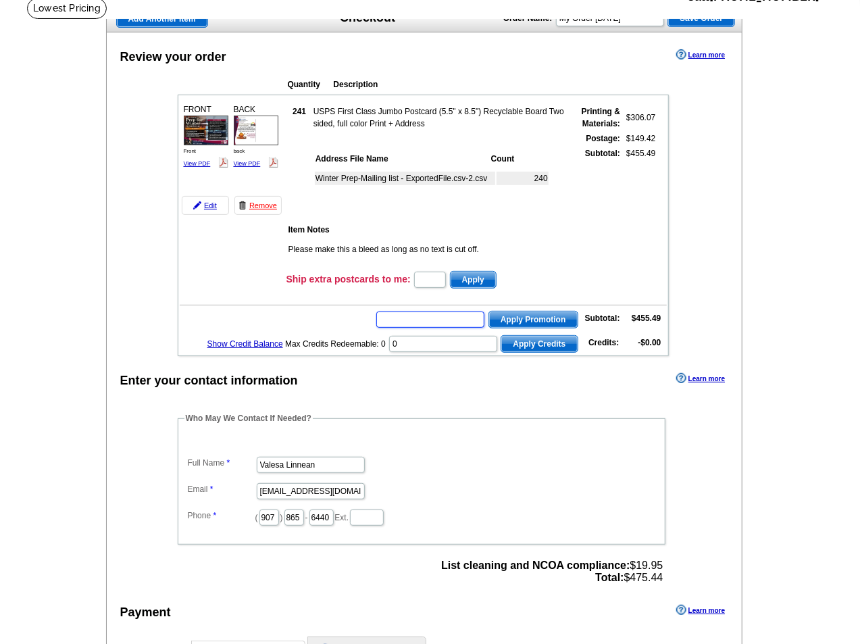
click at [428, 315] on input "text" at bounding box center [430, 319] width 108 height 16
paste input "HURRY40"
type input "HURRY40"
click at [498, 315] on span "Apply Promotion" at bounding box center [533, 319] width 88 height 16
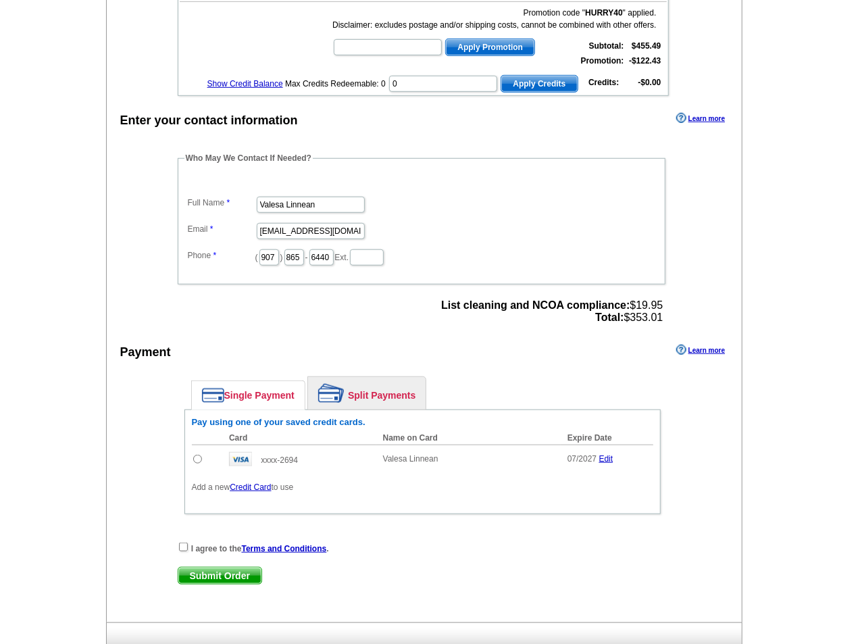
scroll to position [376, 0]
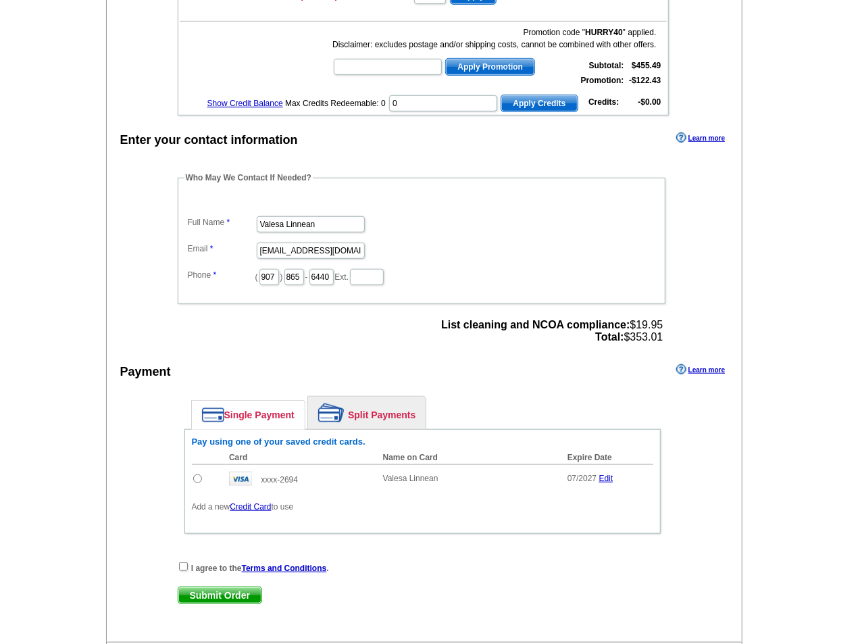
click at [198, 474] on input "radio" at bounding box center [197, 478] width 9 height 9
radio input "true"
click at [180, 563] on input "checkbox" at bounding box center [183, 566] width 9 height 9
checkbox input "true"
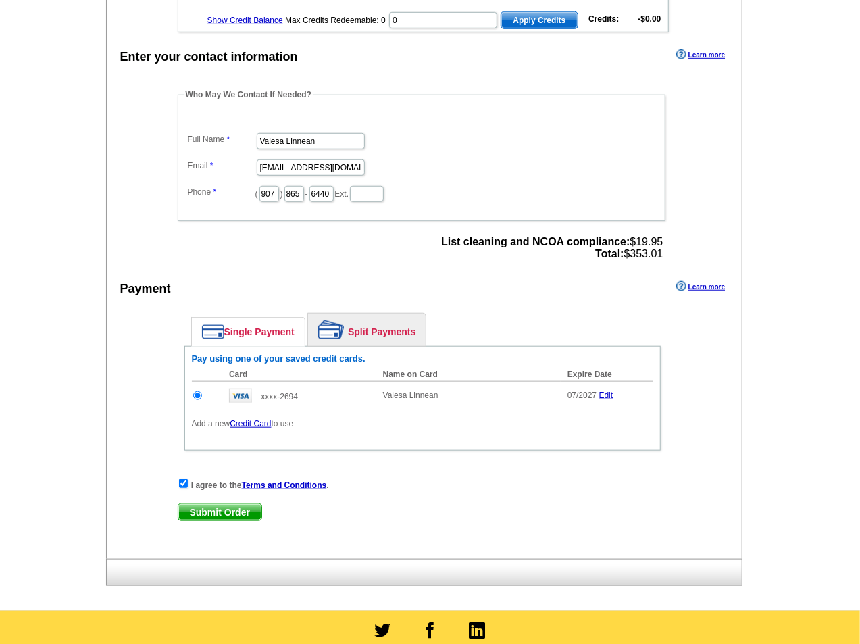
scroll to position [0, 0]
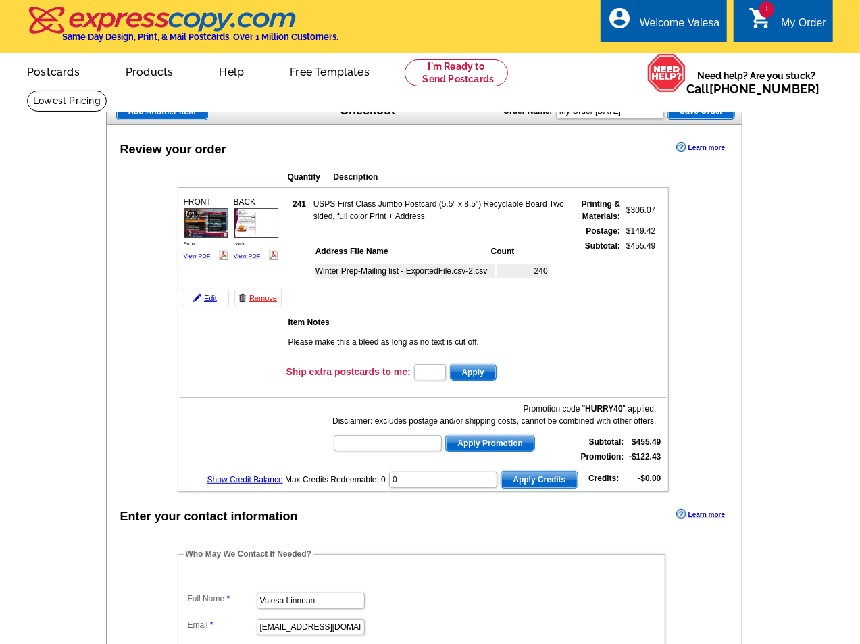
click at [211, 222] on img at bounding box center [206, 222] width 45 height 29
click at [259, 222] on img at bounding box center [256, 222] width 45 height 29
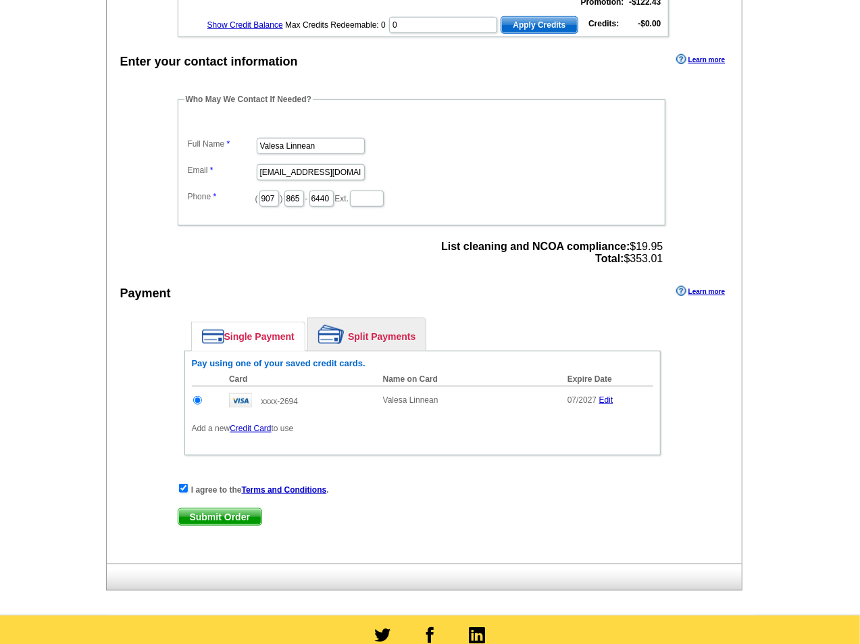
scroll to position [677, 0]
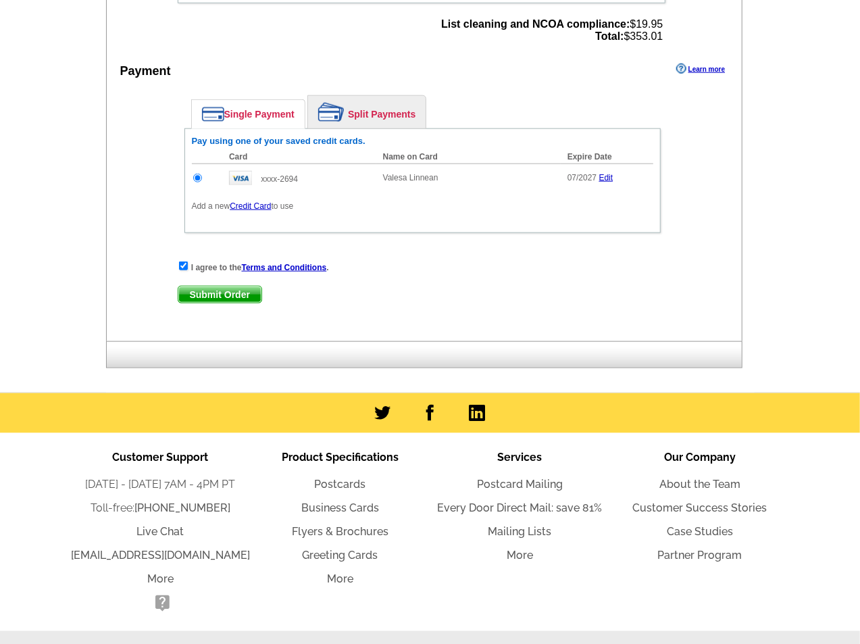
click at [249, 286] on span "Submit Order" at bounding box center [219, 294] width 83 height 16
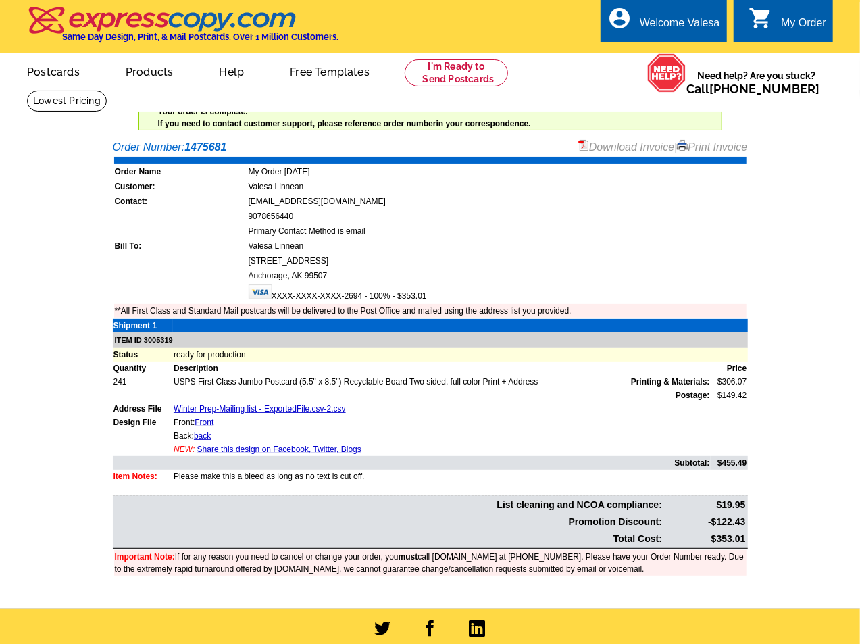
click at [690, 145] on link "Print Invoice" at bounding box center [712, 146] width 70 height 11
click at [627, 143] on link "Download Invoice" at bounding box center [626, 146] width 96 height 11
